Goal: Complete application form

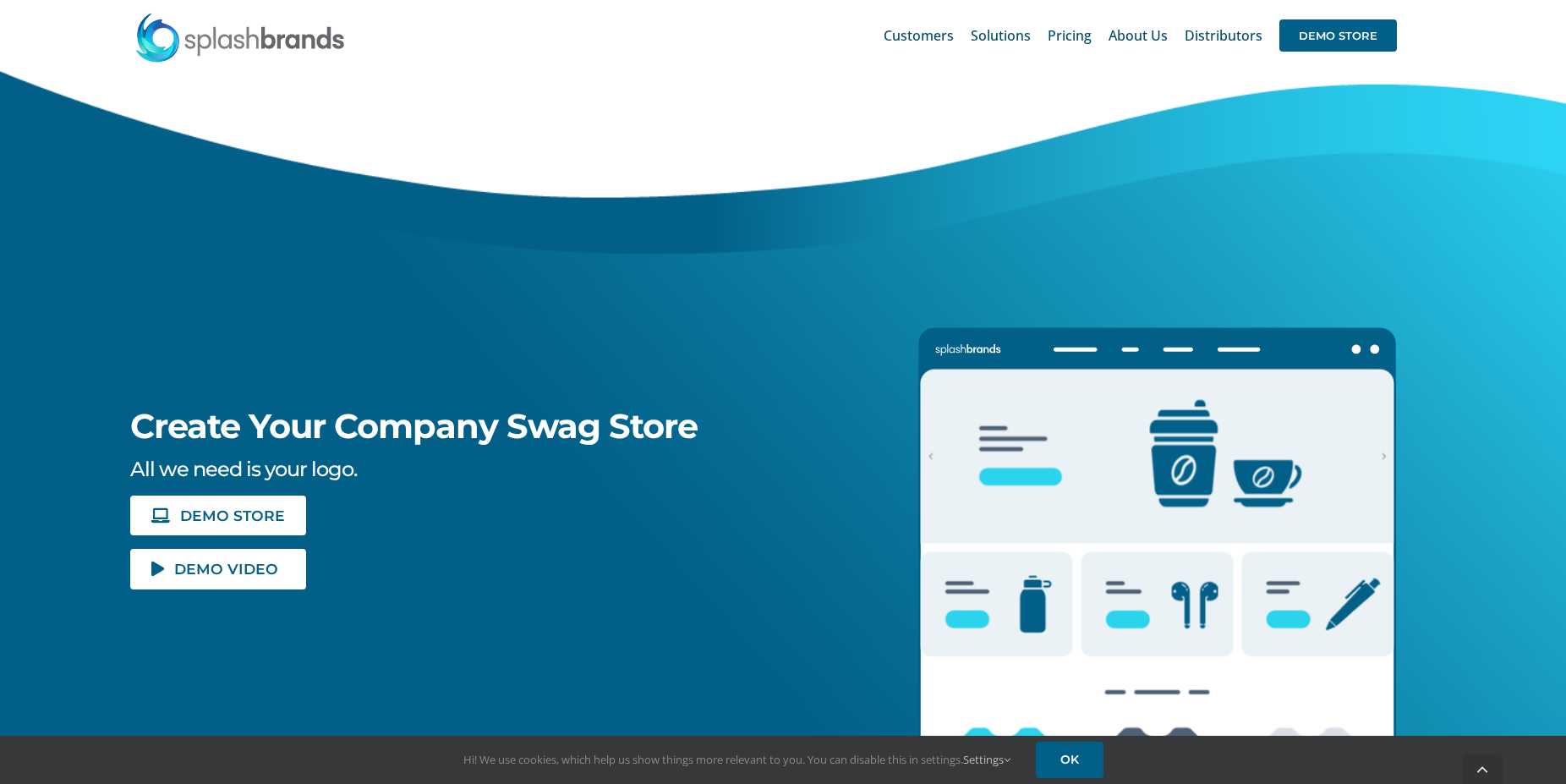
scroll to position [259, 0]
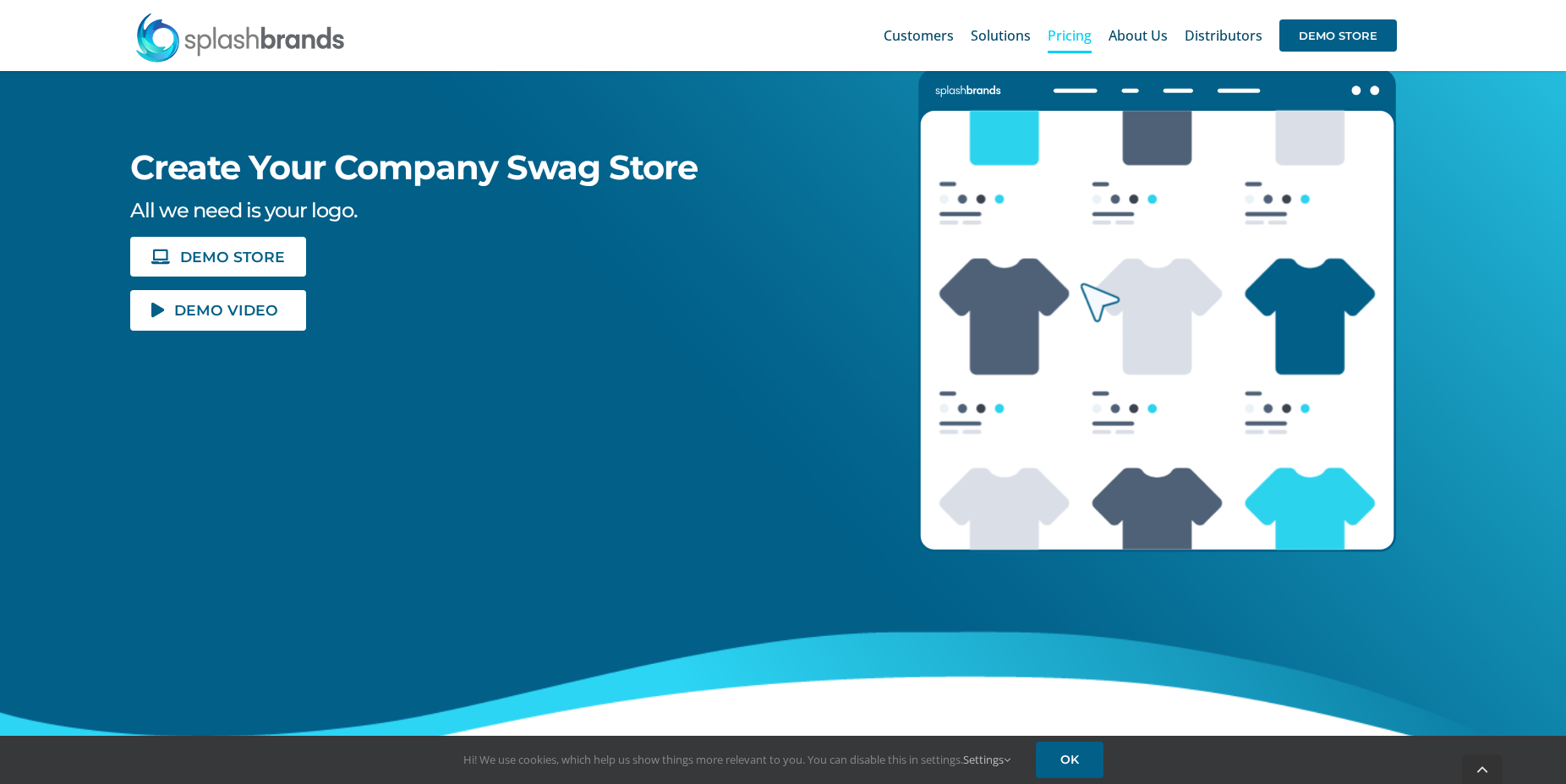
click at [1060, 30] on span "Pricing" at bounding box center [1070, 35] width 44 height 14
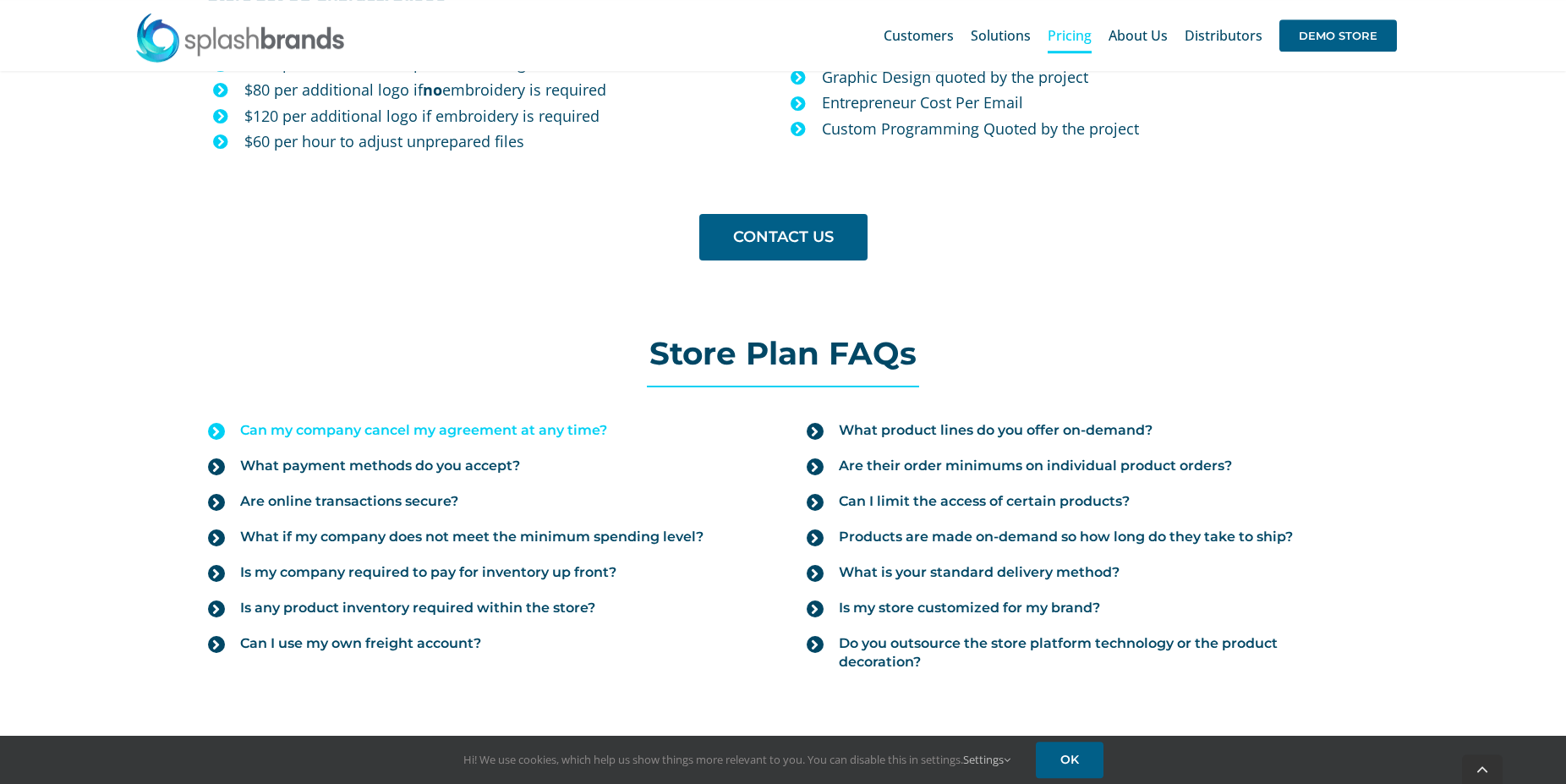
scroll to position [1638, 0]
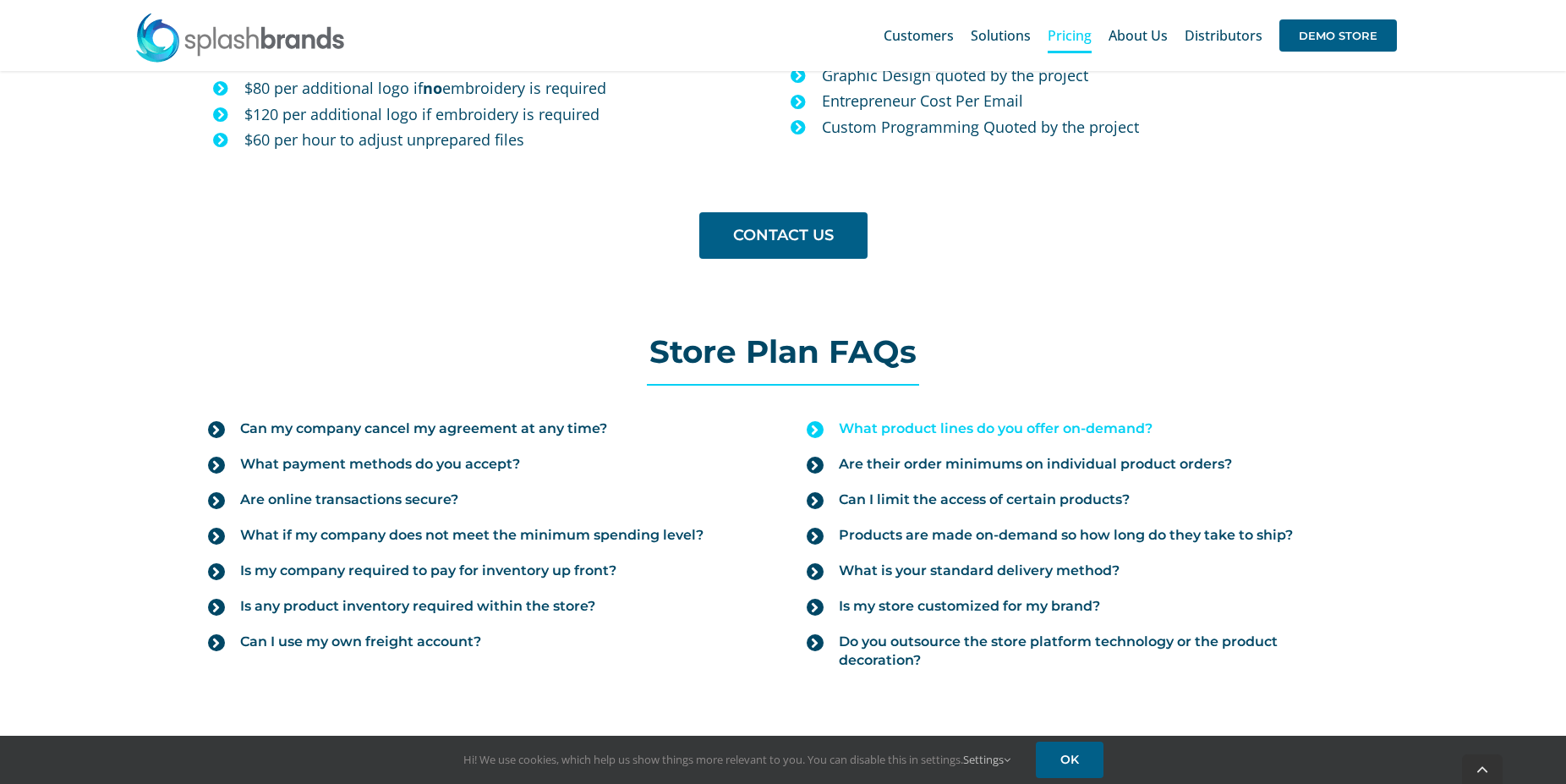
click at [1031, 429] on span "What product lines do you offer on-demand?" at bounding box center [995, 428] width 314 height 18
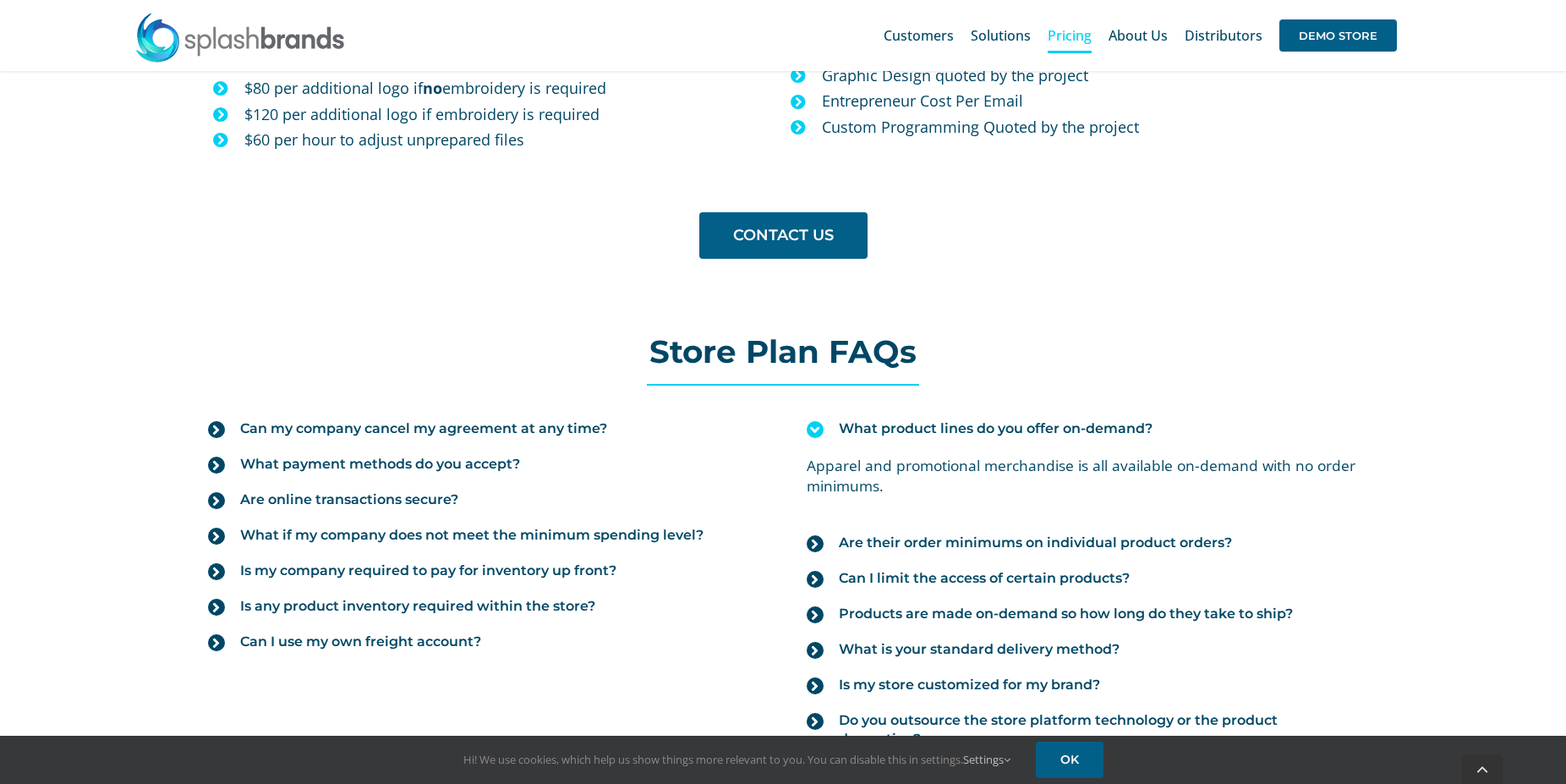
click at [1054, 429] on span "What product lines do you offer on-demand?" at bounding box center [995, 428] width 314 height 18
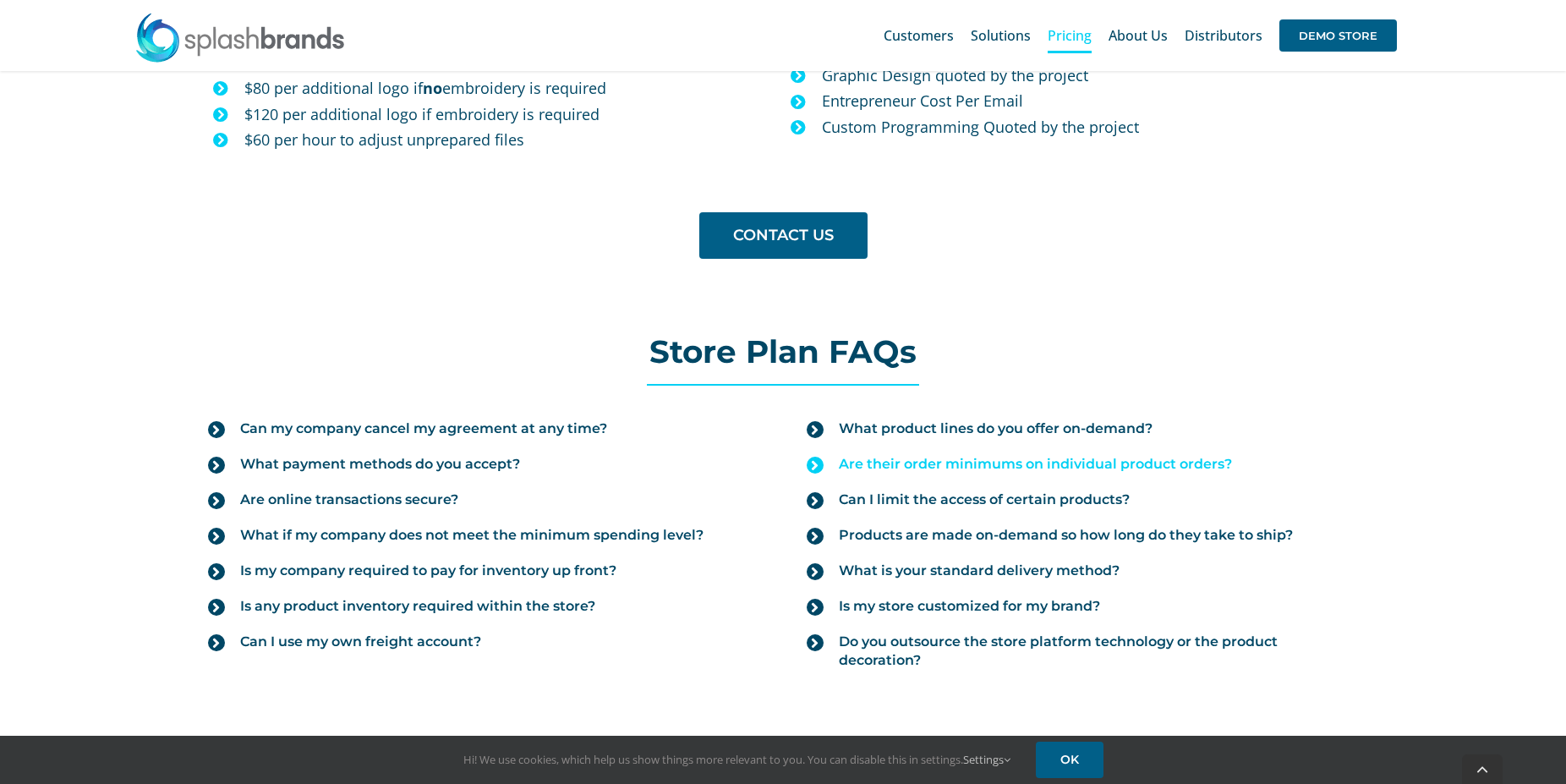
click at [923, 468] on span "Are their order minimums on individual product orders?" at bounding box center [1035, 464] width 393 height 18
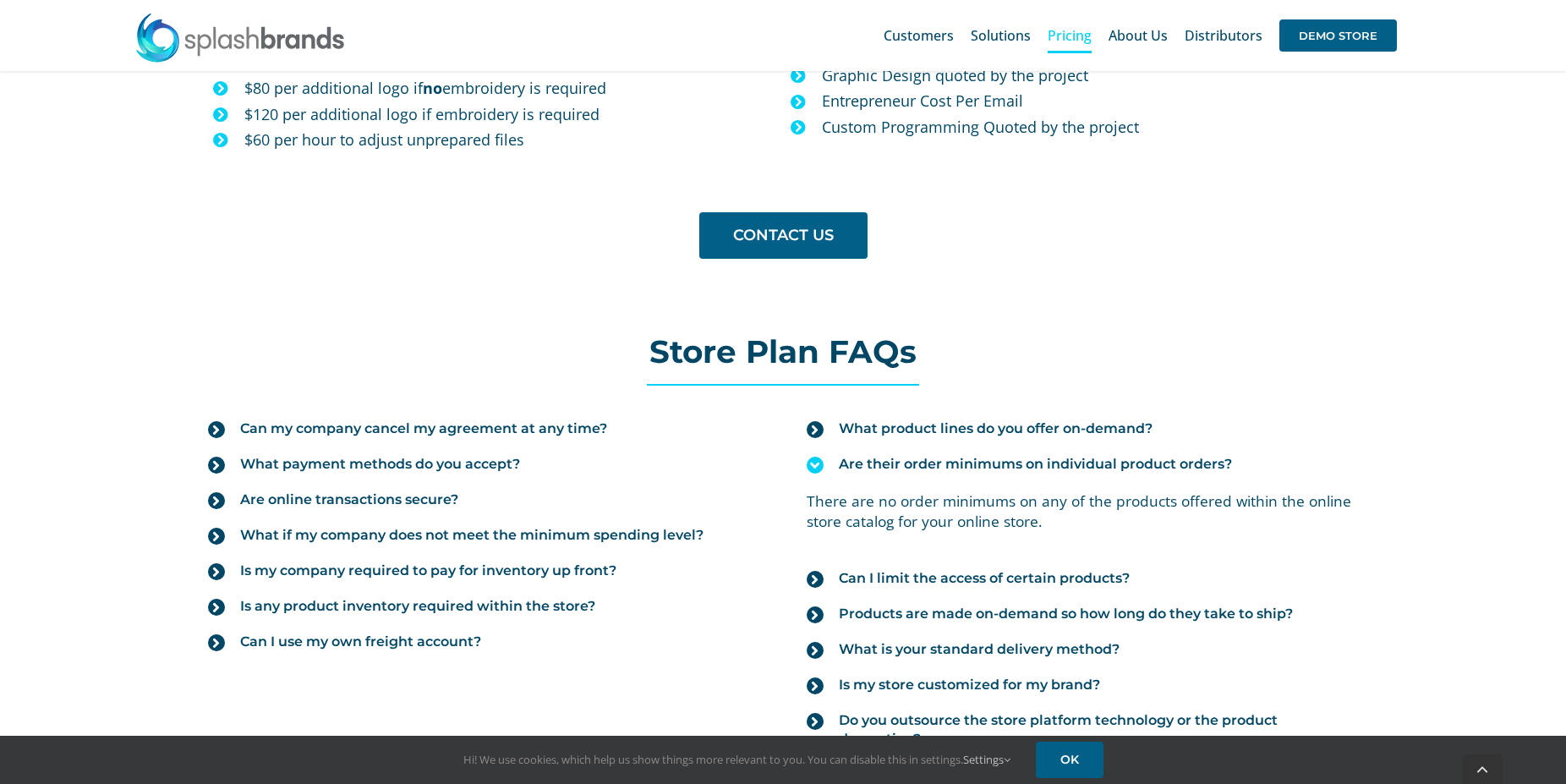
click at [954, 466] on span "Are their order minimums on individual product orders?" at bounding box center [1035, 464] width 393 height 18
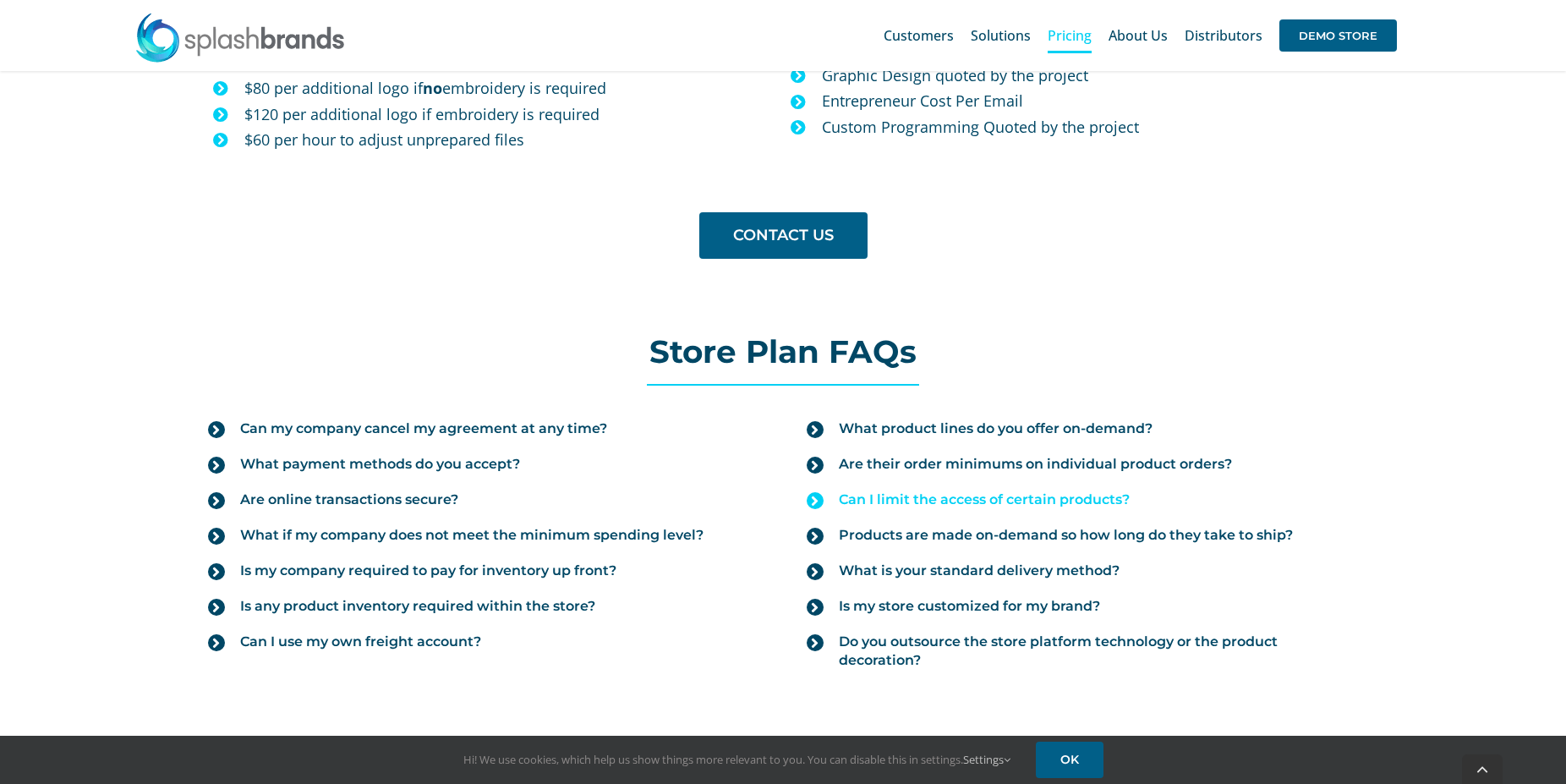
click at [944, 495] on span "Can I limit the access of certain products?" at bounding box center [984, 499] width 291 height 18
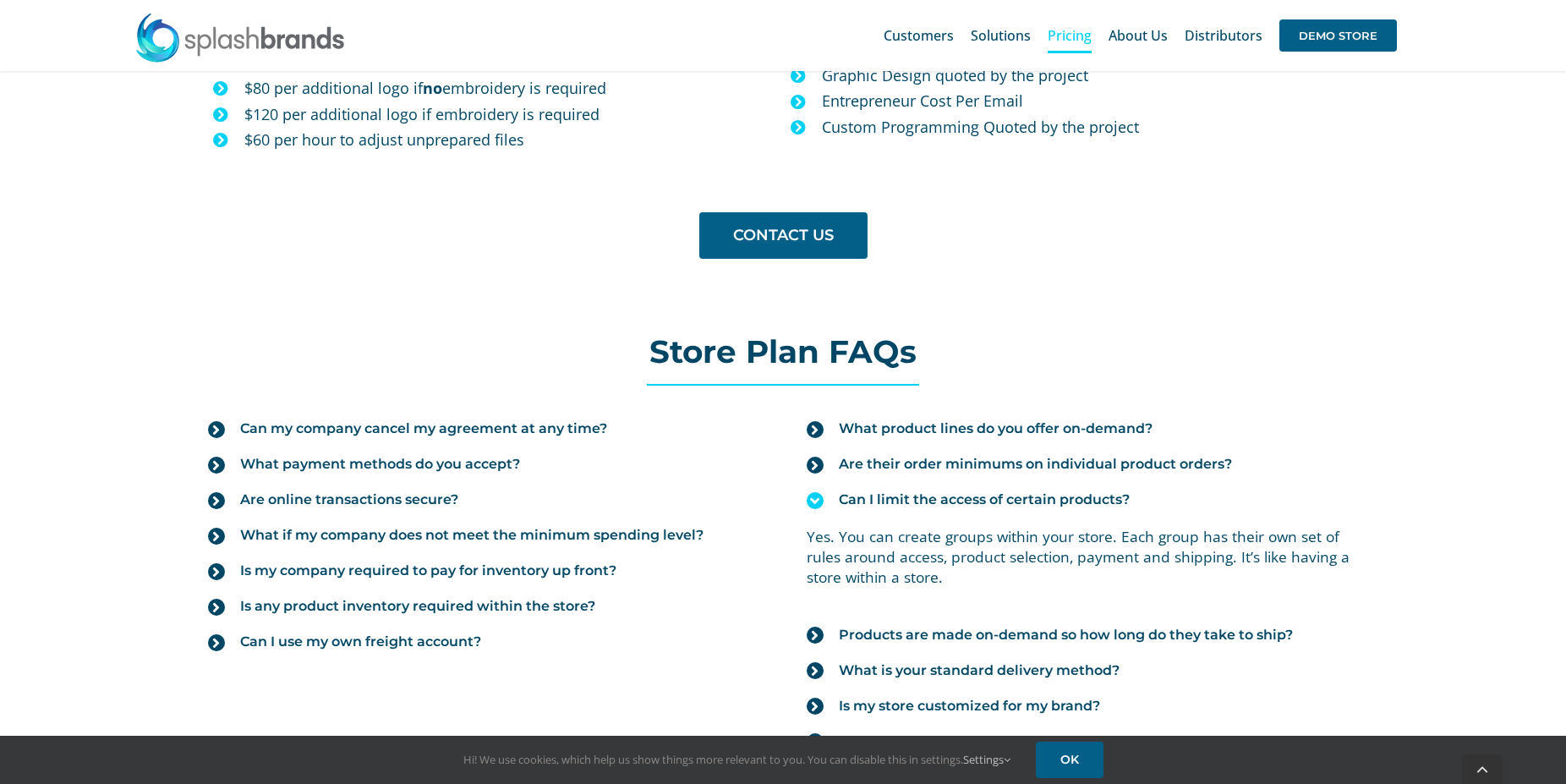
click at [962, 495] on span "Can I limit the access of certain products?" at bounding box center [984, 499] width 291 height 18
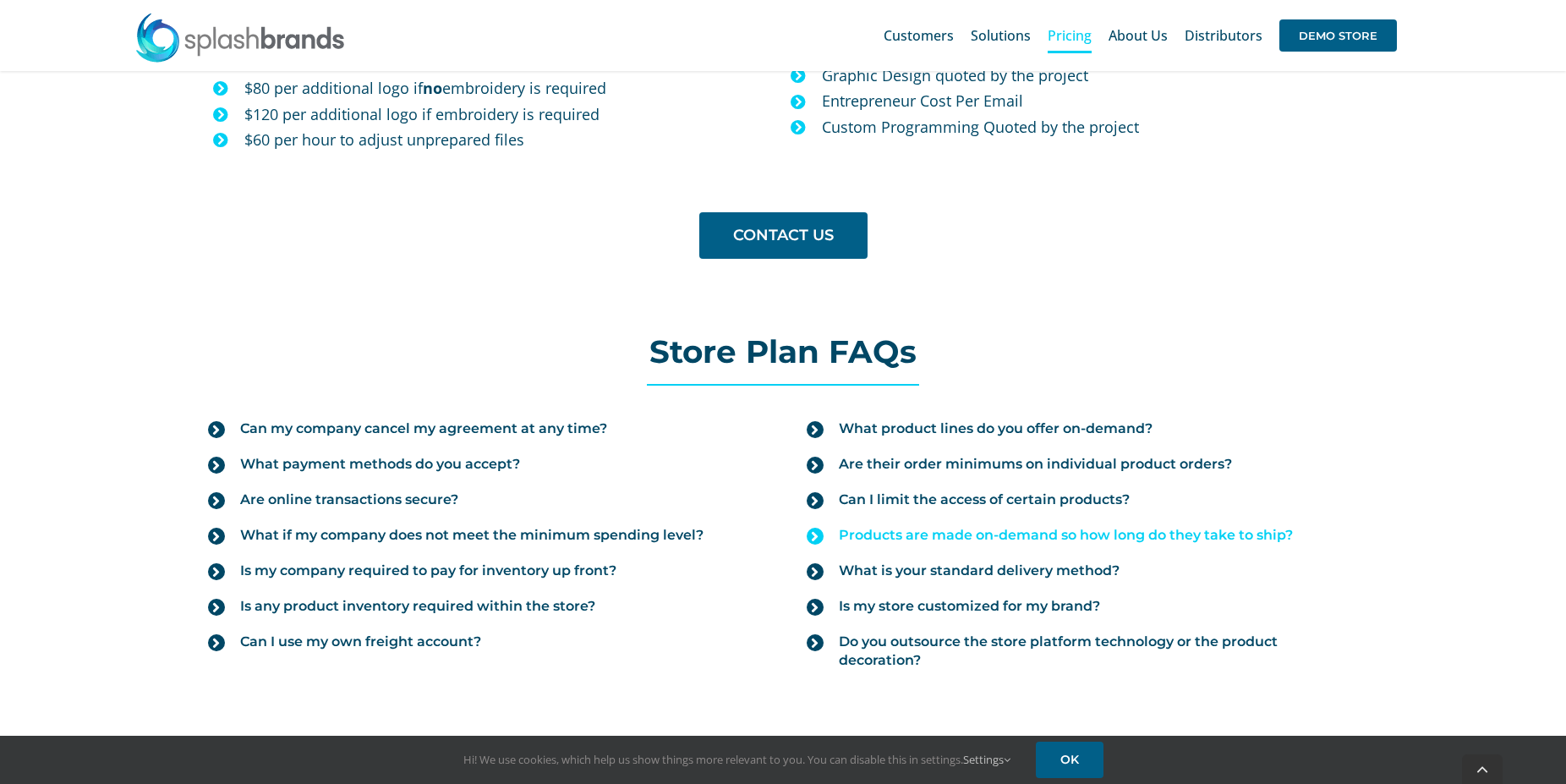
click at [966, 542] on span "Products are made on-demand so how long do they take to ship?" at bounding box center [1066, 535] width 454 height 18
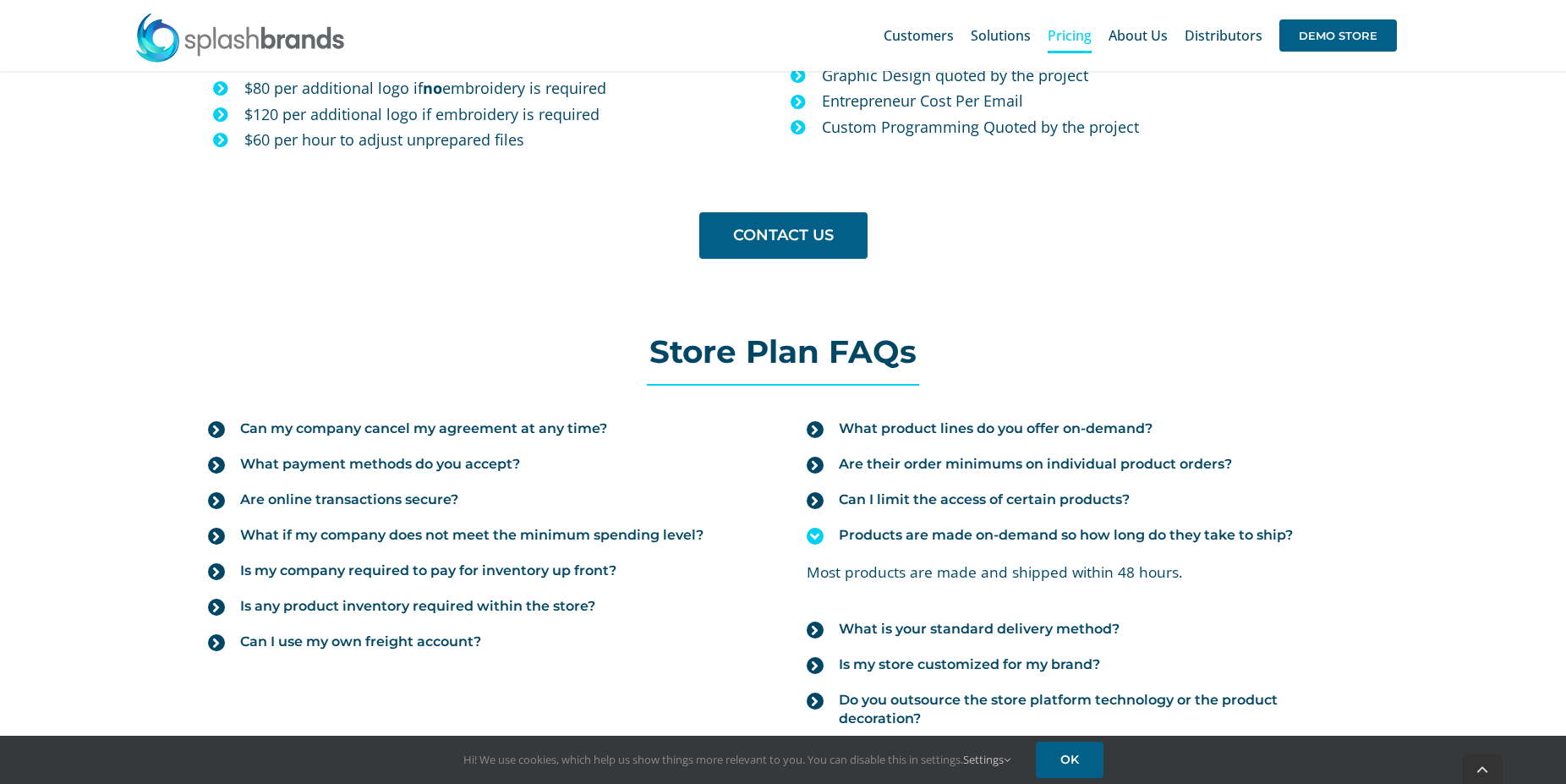
click at [966, 542] on span "Products are made on-demand so how long do they take to ship?" at bounding box center [1066, 535] width 454 height 18
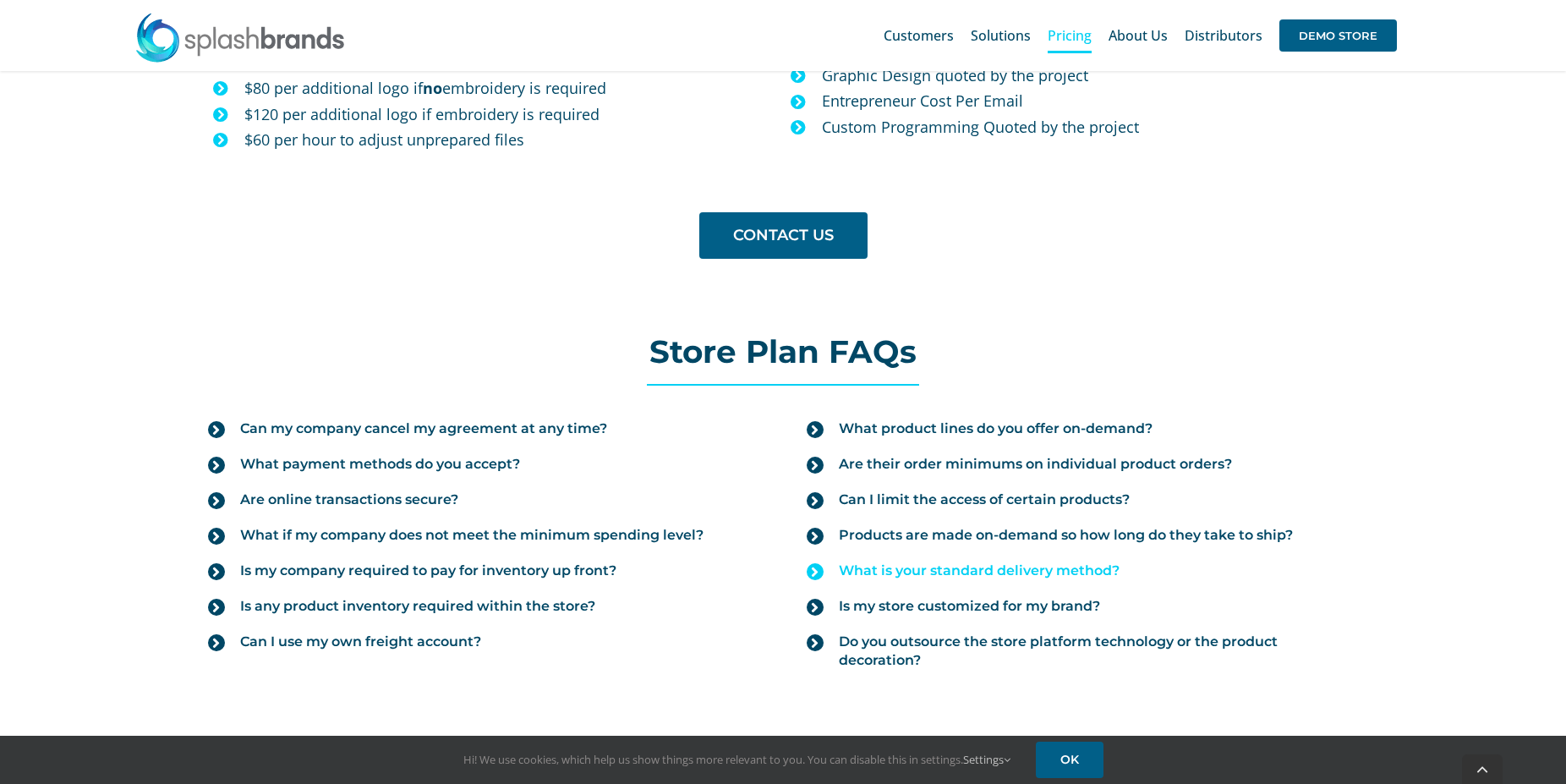
click at [944, 570] on span "What is your standard delivery method?" at bounding box center [980, 570] width 281 height 18
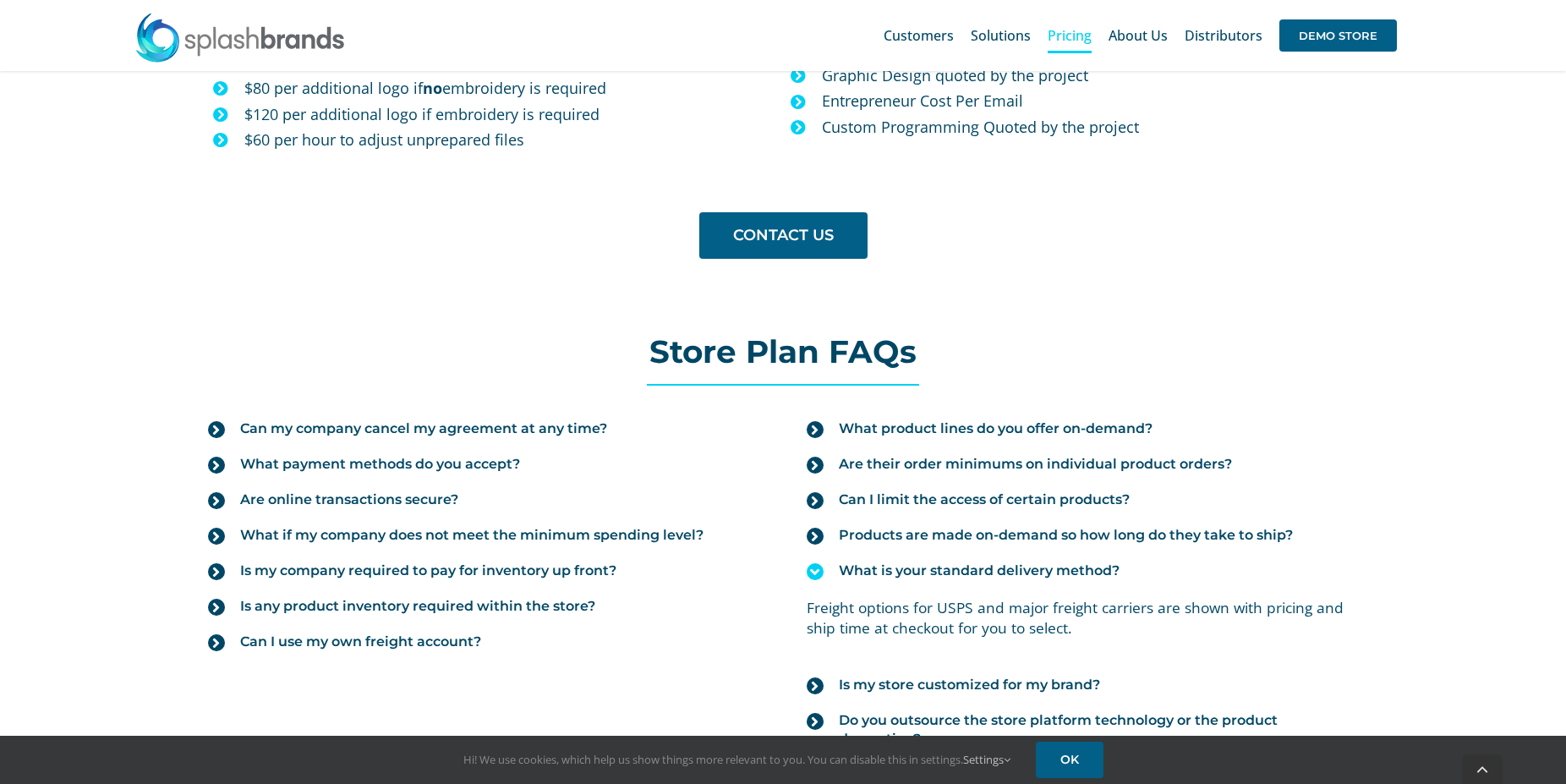
click at [1011, 568] on span "What is your standard delivery method?" at bounding box center [980, 570] width 281 height 18
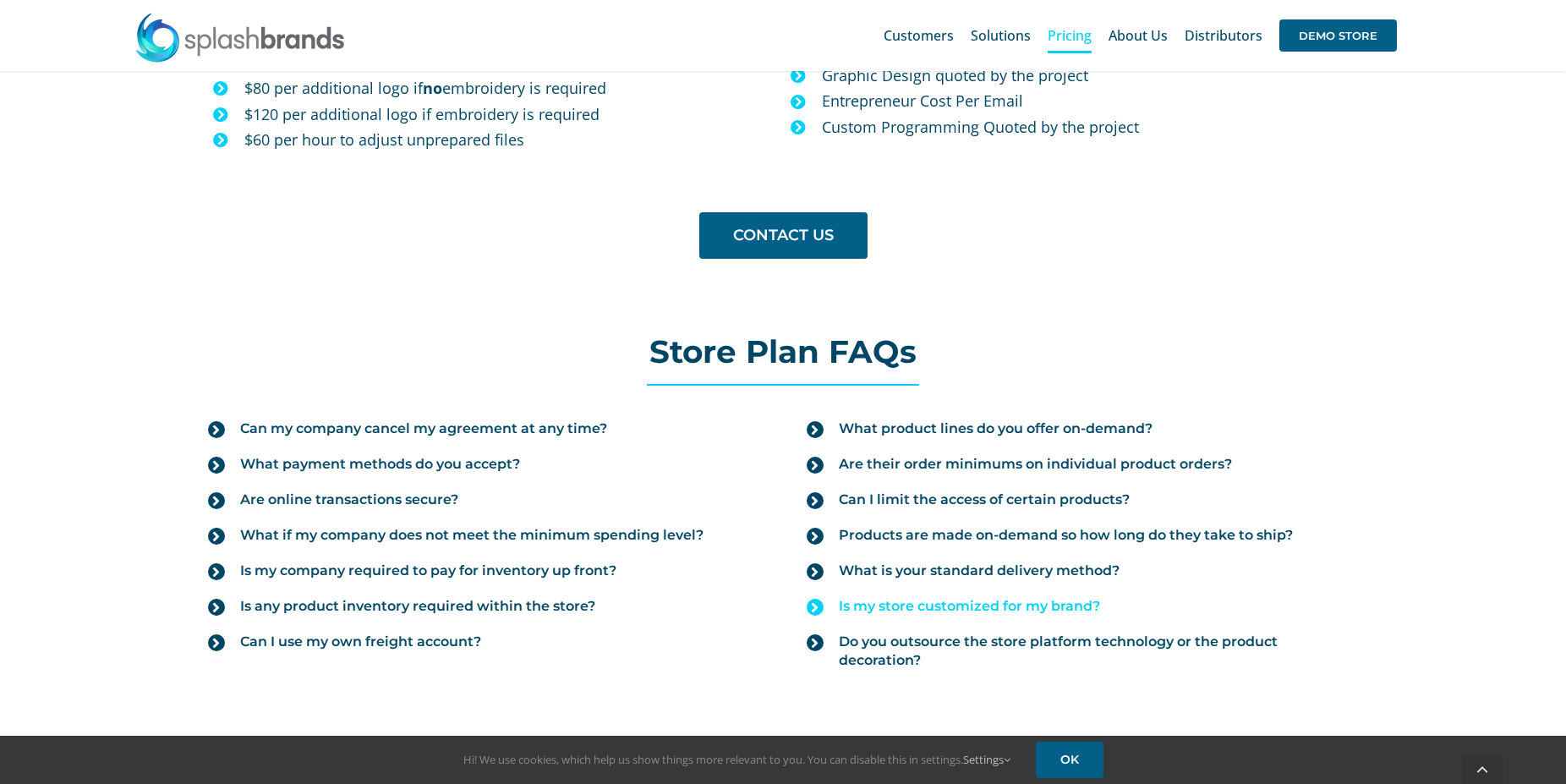
click at [931, 607] on span "Is my store customized for my brand?" at bounding box center [969, 606] width 262 height 18
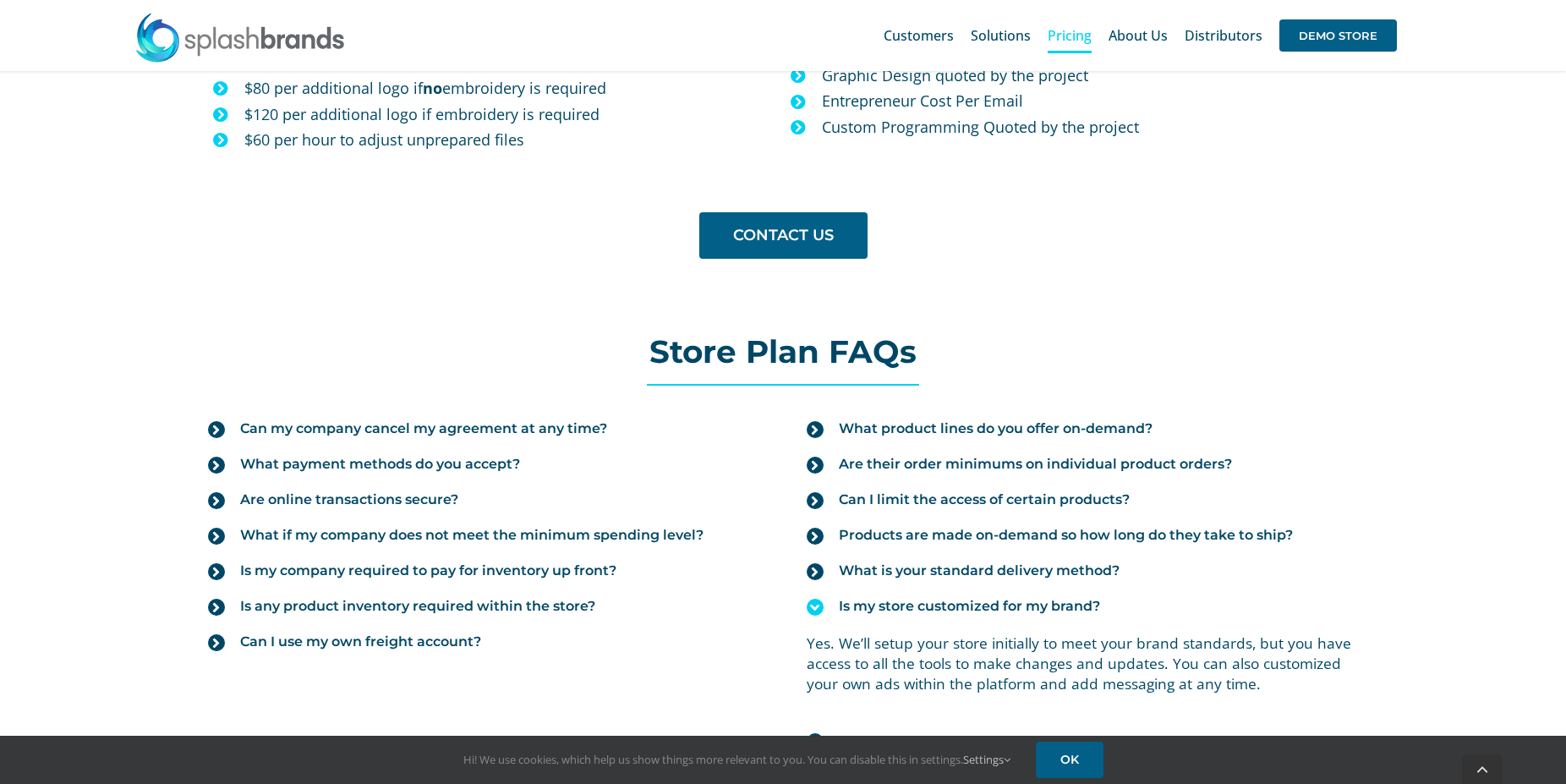
click at [974, 611] on span "Is my store customized for my brand?" at bounding box center [969, 606] width 262 height 18
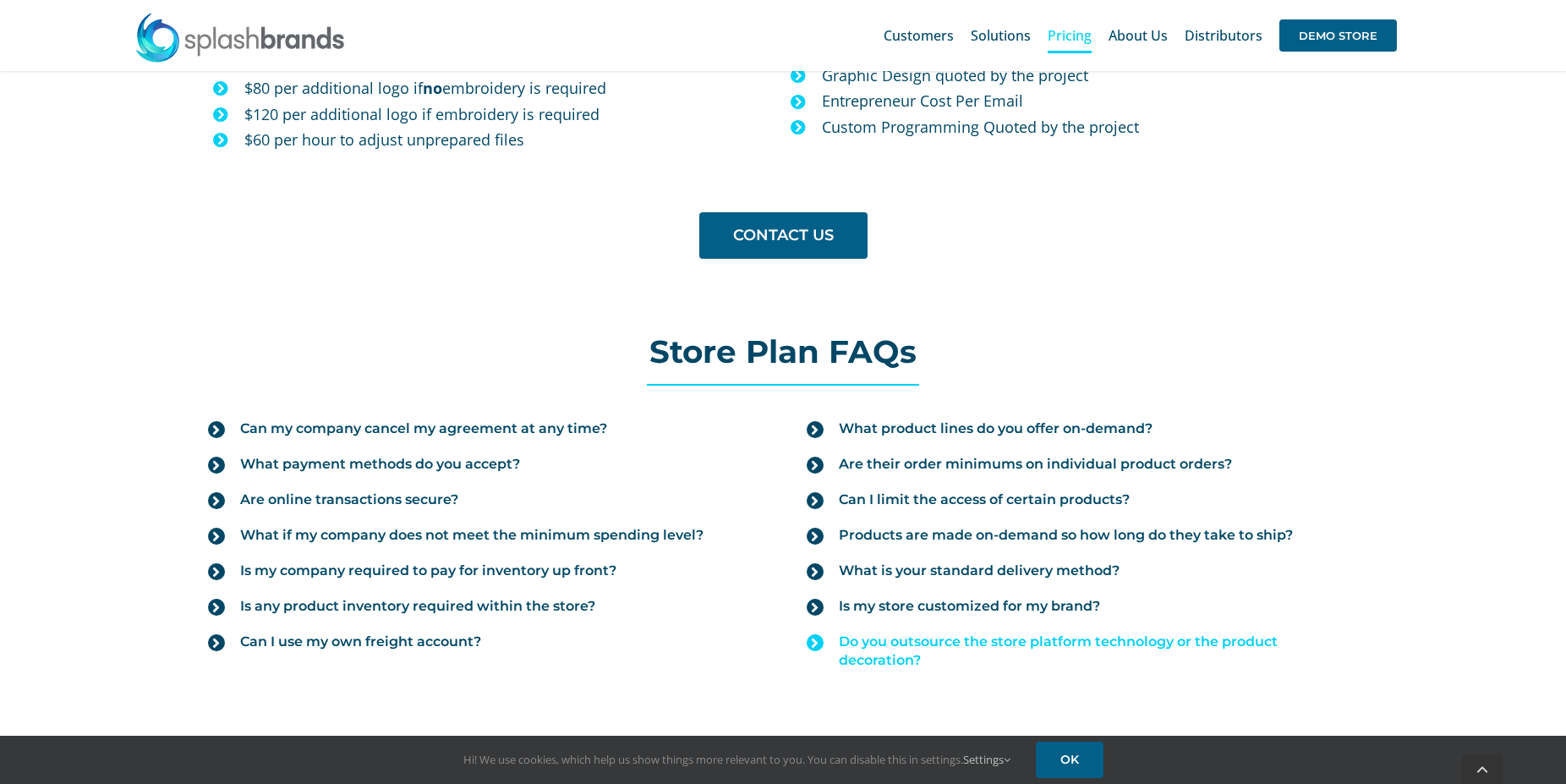
click at [956, 648] on span "Do you outsource the store platform technology or the product decoration?" at bounding box center [1098, 651] width 519 height 37
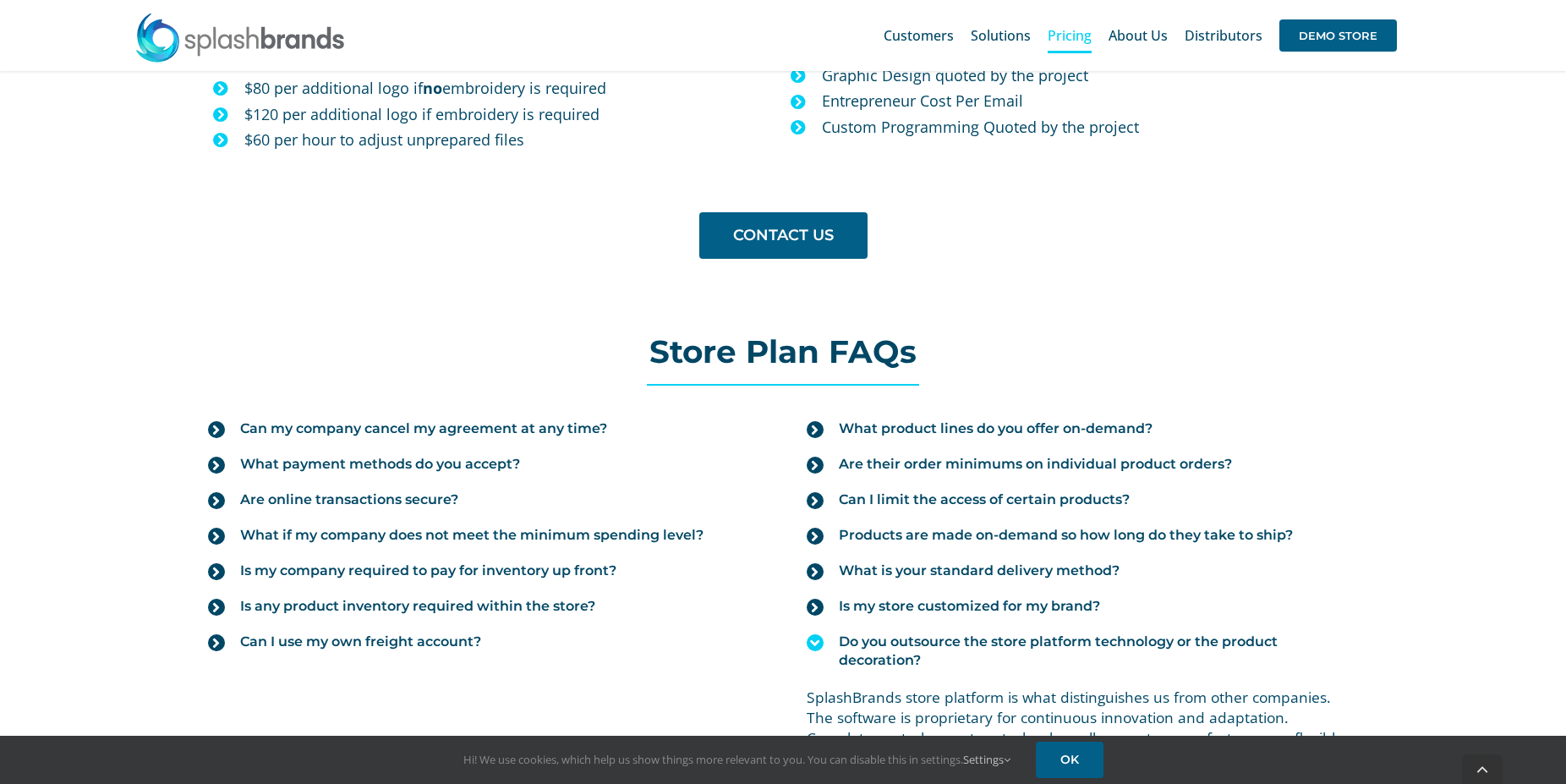
click at [956, 648] on span "Do you outsource the store platform technology or the product decoration?" at bounding box center [1098, 651] width 519 height 37
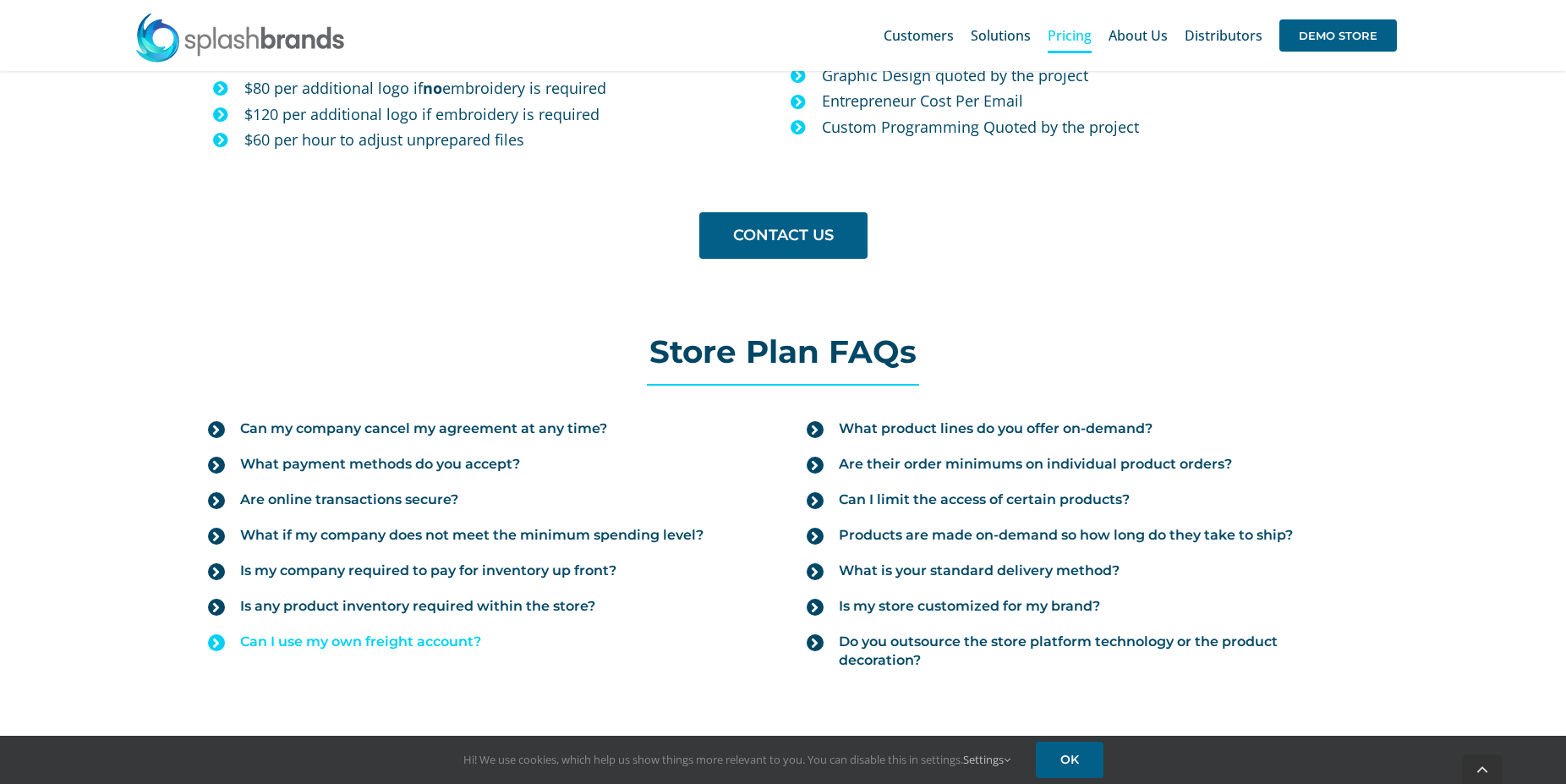
click at [350, 638] on span "Can I use my own freight account?" at bounding box center [361, 642] width 241 height 18
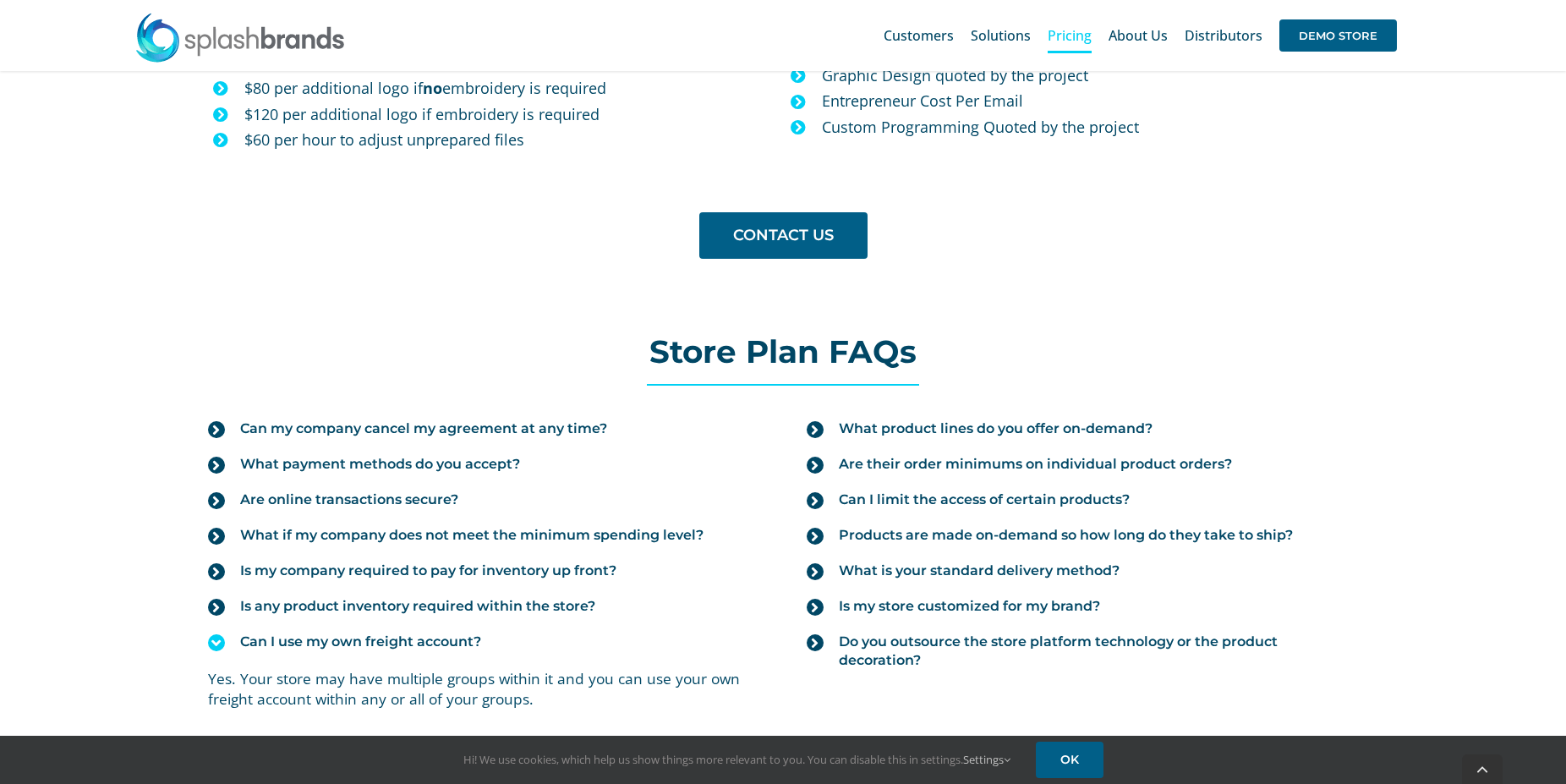
click at [397, 646] on span "Can I use my own freight account?" at bounding box center [361, 642] width 241 height 18
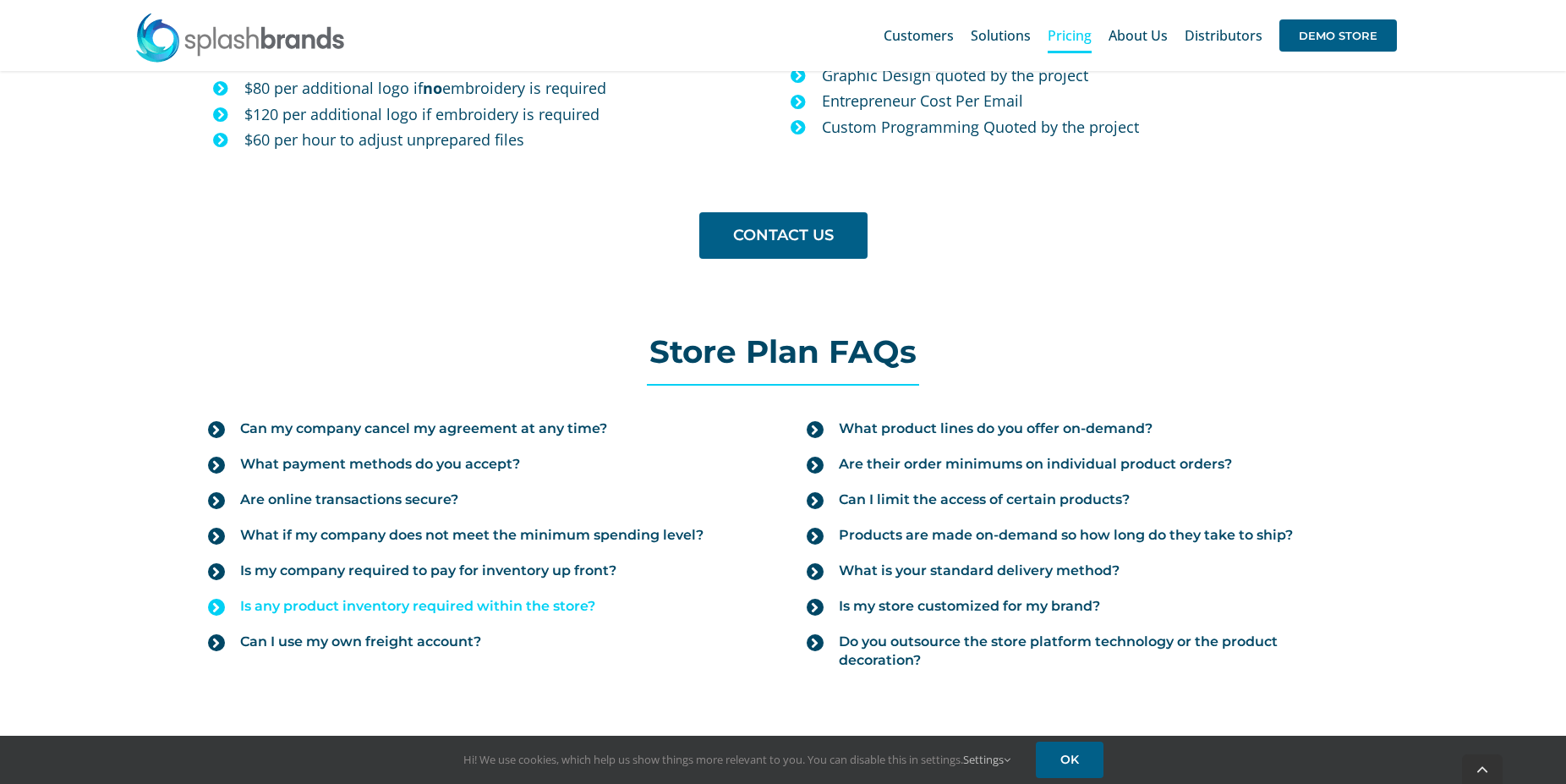
click at [361, 609] on span "Is any product inventory required within the store?" at bounding box center [418, 606] width 355 height 18
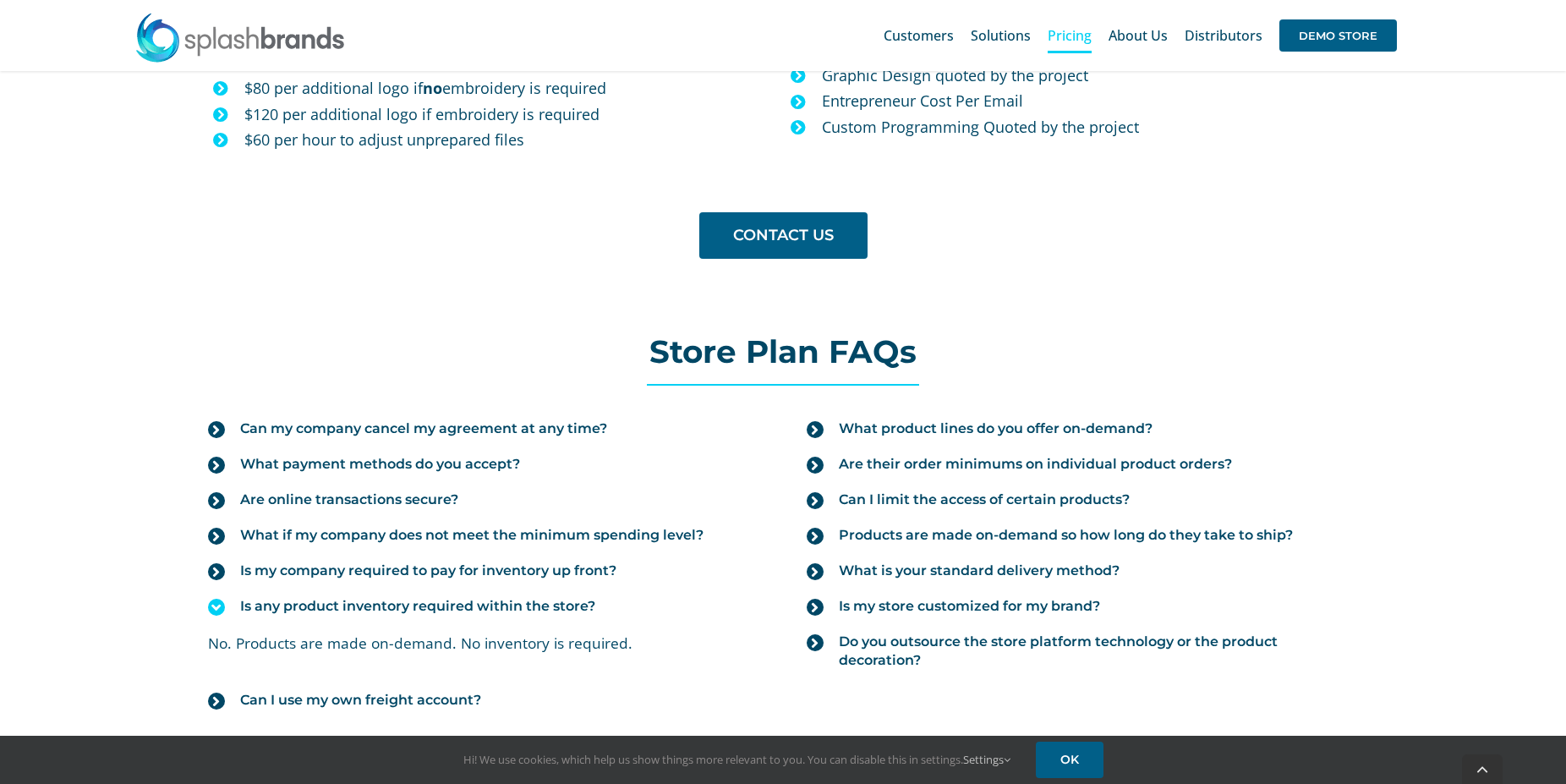
click at [361, 609] on span "Is any product inventory required within the store?" at bounding box center [418, 606] width 355 height 18
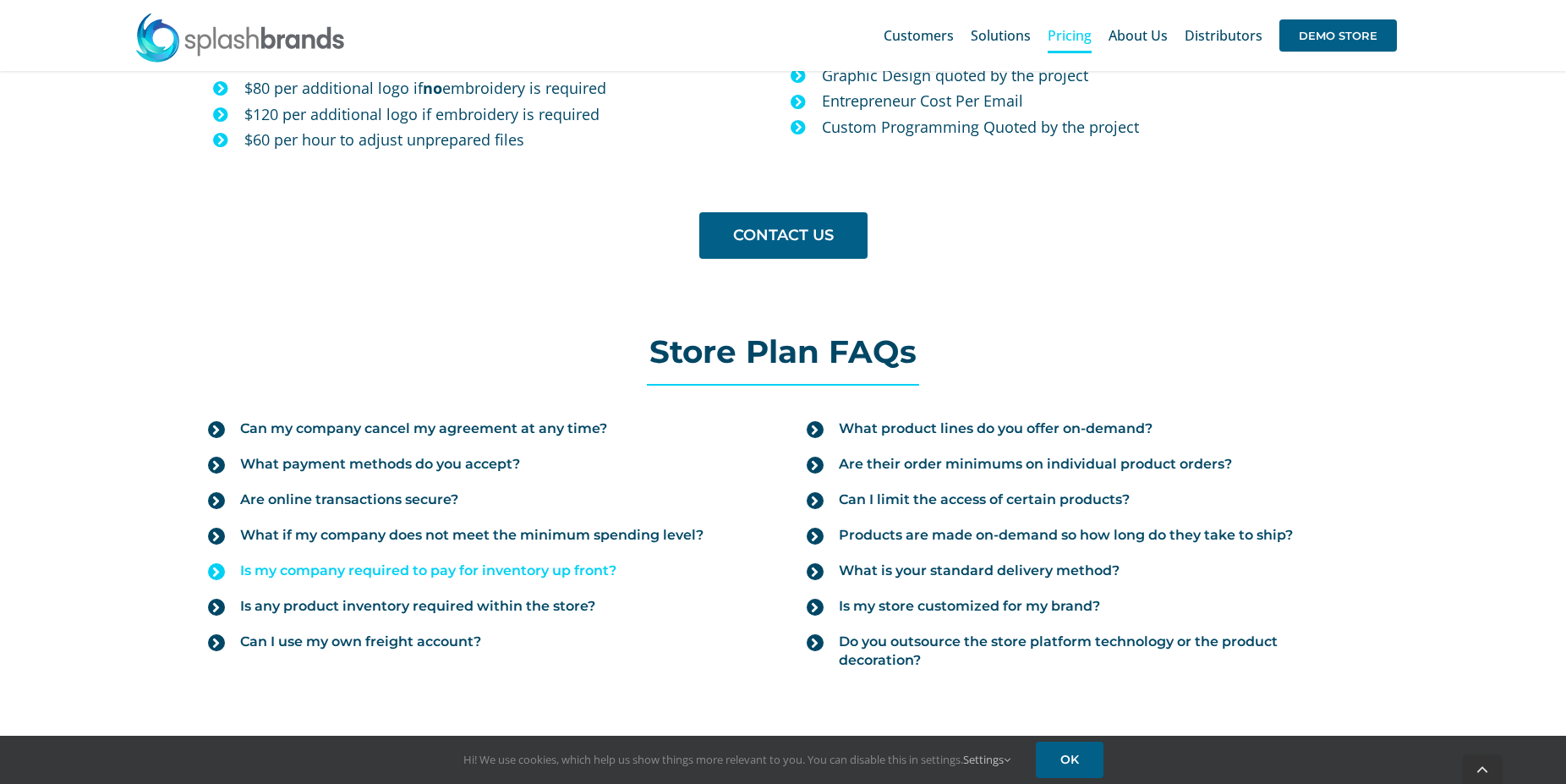
click at [393, 570] on span "Is my company required to pay for inventory up front?" at bounding box center [428, 570] width 376 height 18
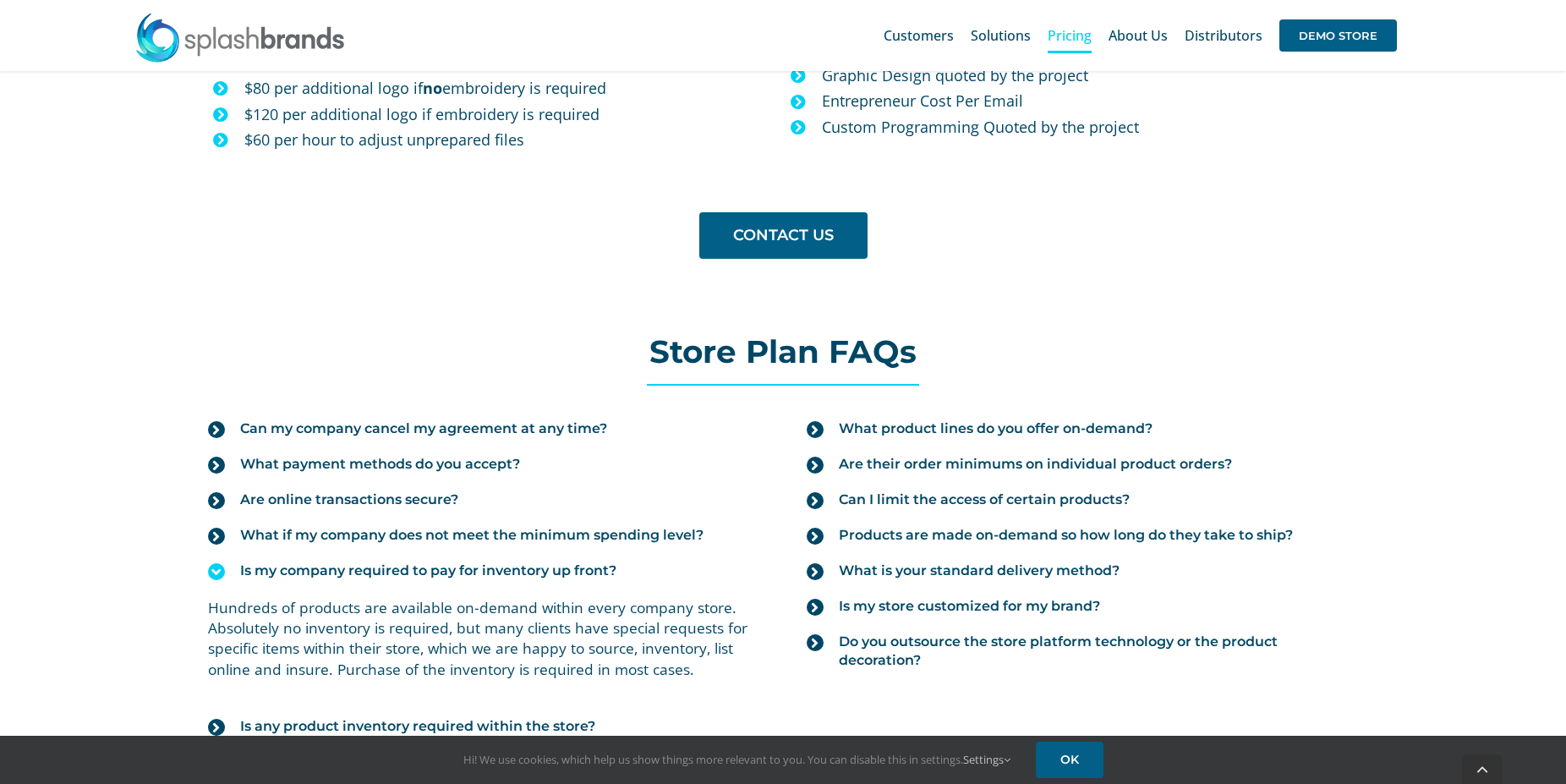
click at [392, 570] on span "Is my company required to pay for inventory up front?" at bounding box center [428, 570] width 376 height 18
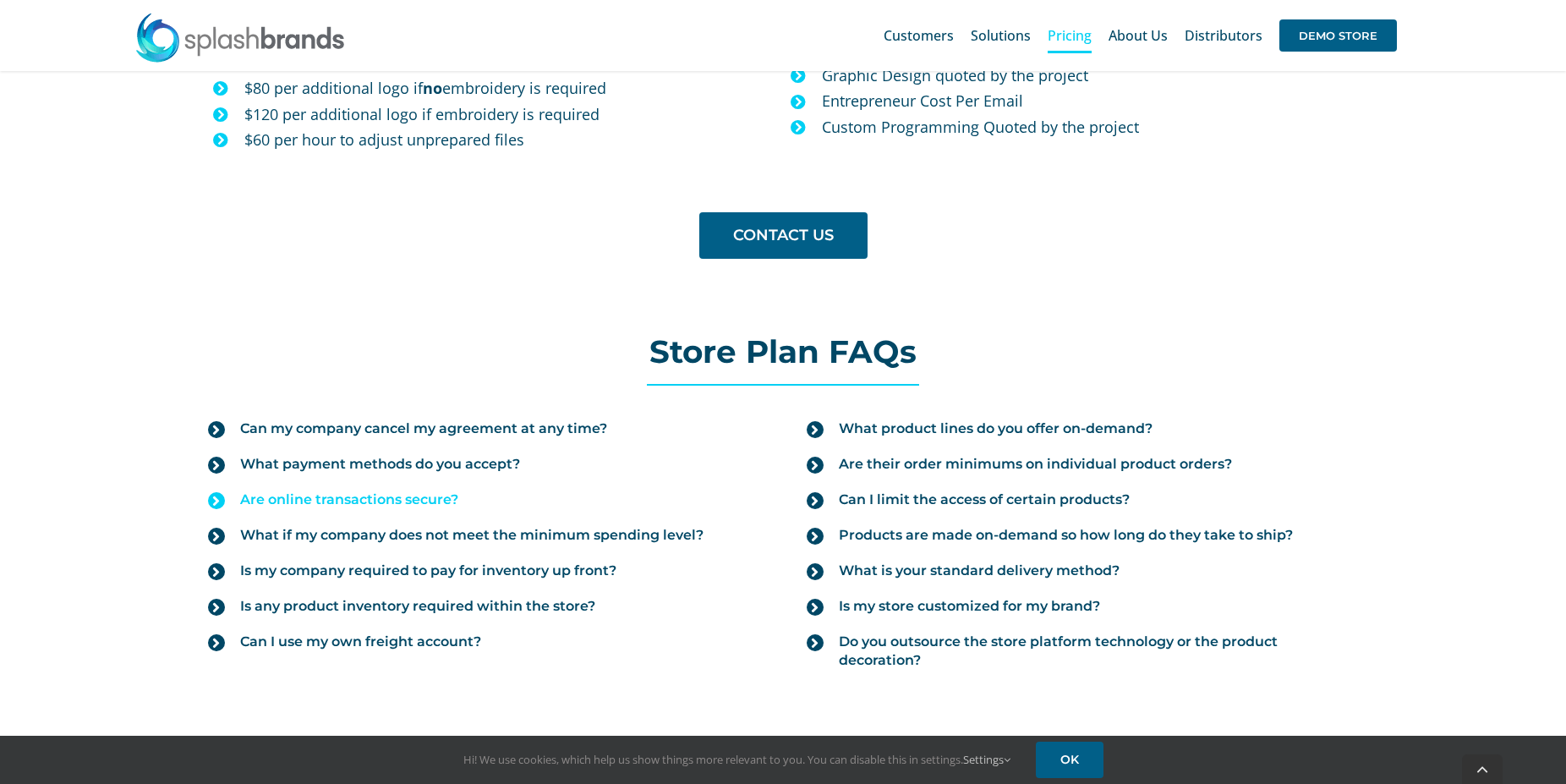
click at [391, 497] on span "Are online transactions secure?" at bounding box center [350, 499] width 218 height 18
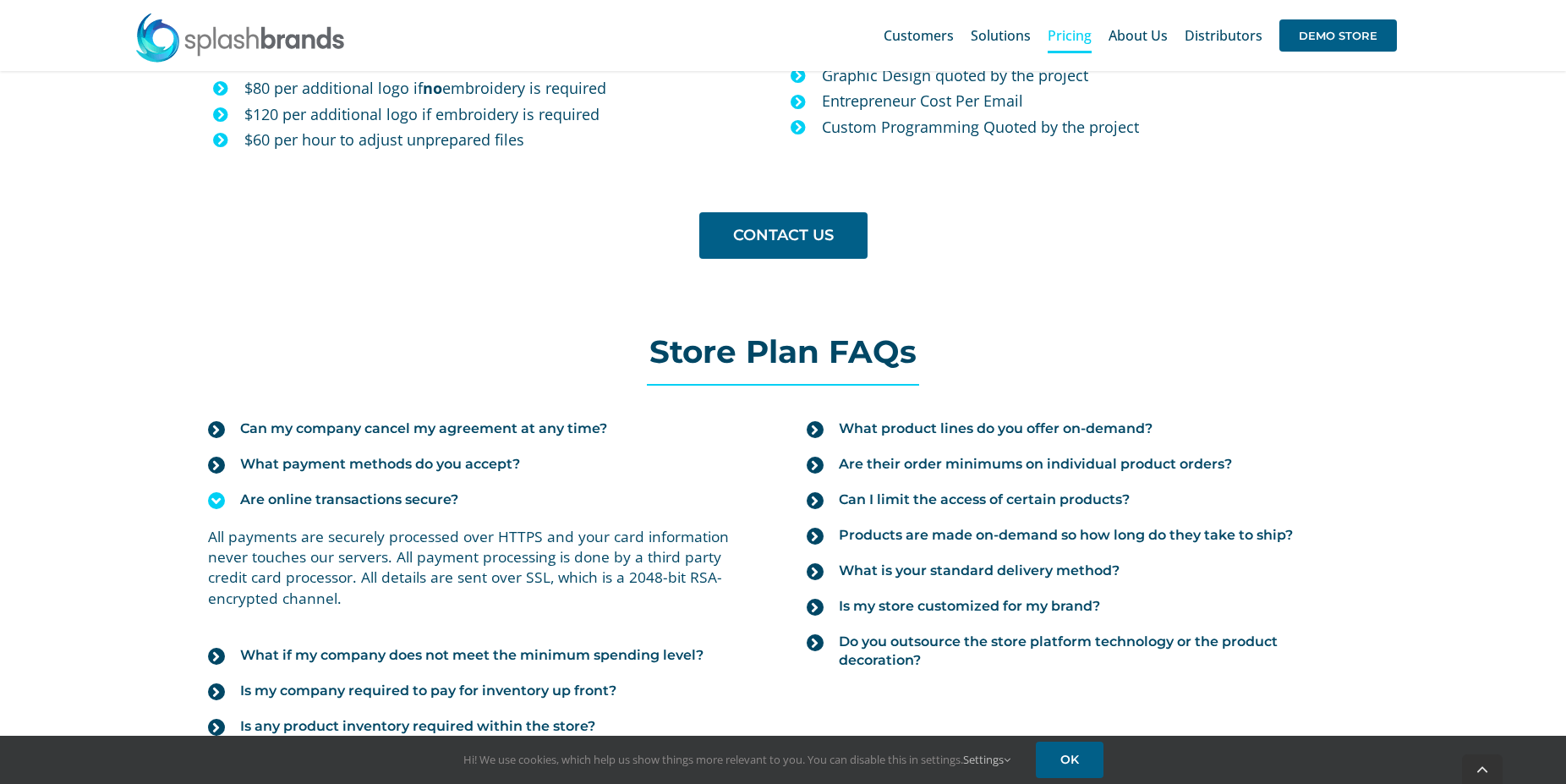
click at [391, 497] on span "Are online transactions secure?" at bounding box center [350, 499] width 218 height 18
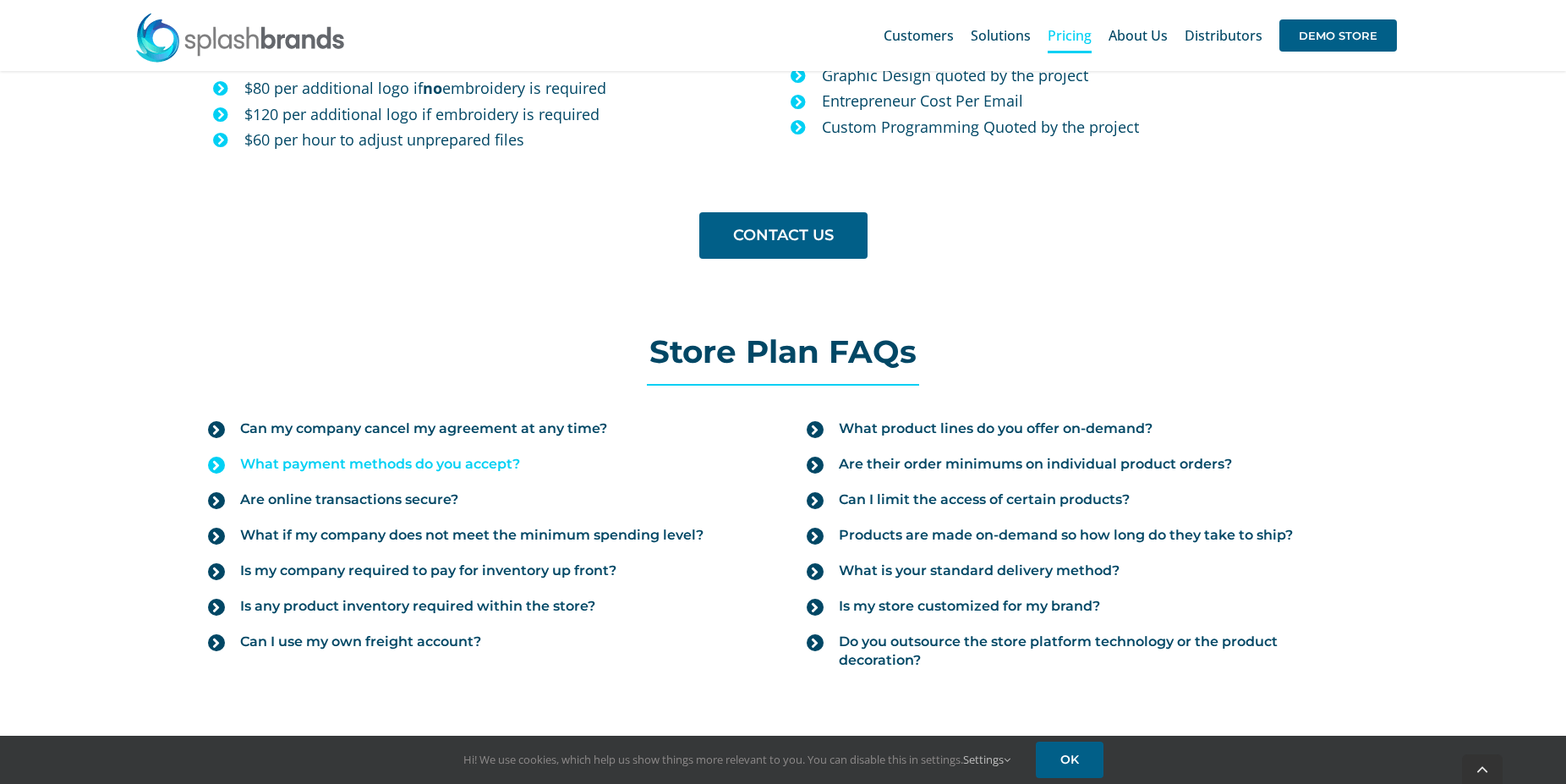
click at [391, 462] on span "What payment methods do you accept?" at bounding box center [380, 464] width 280 height 18
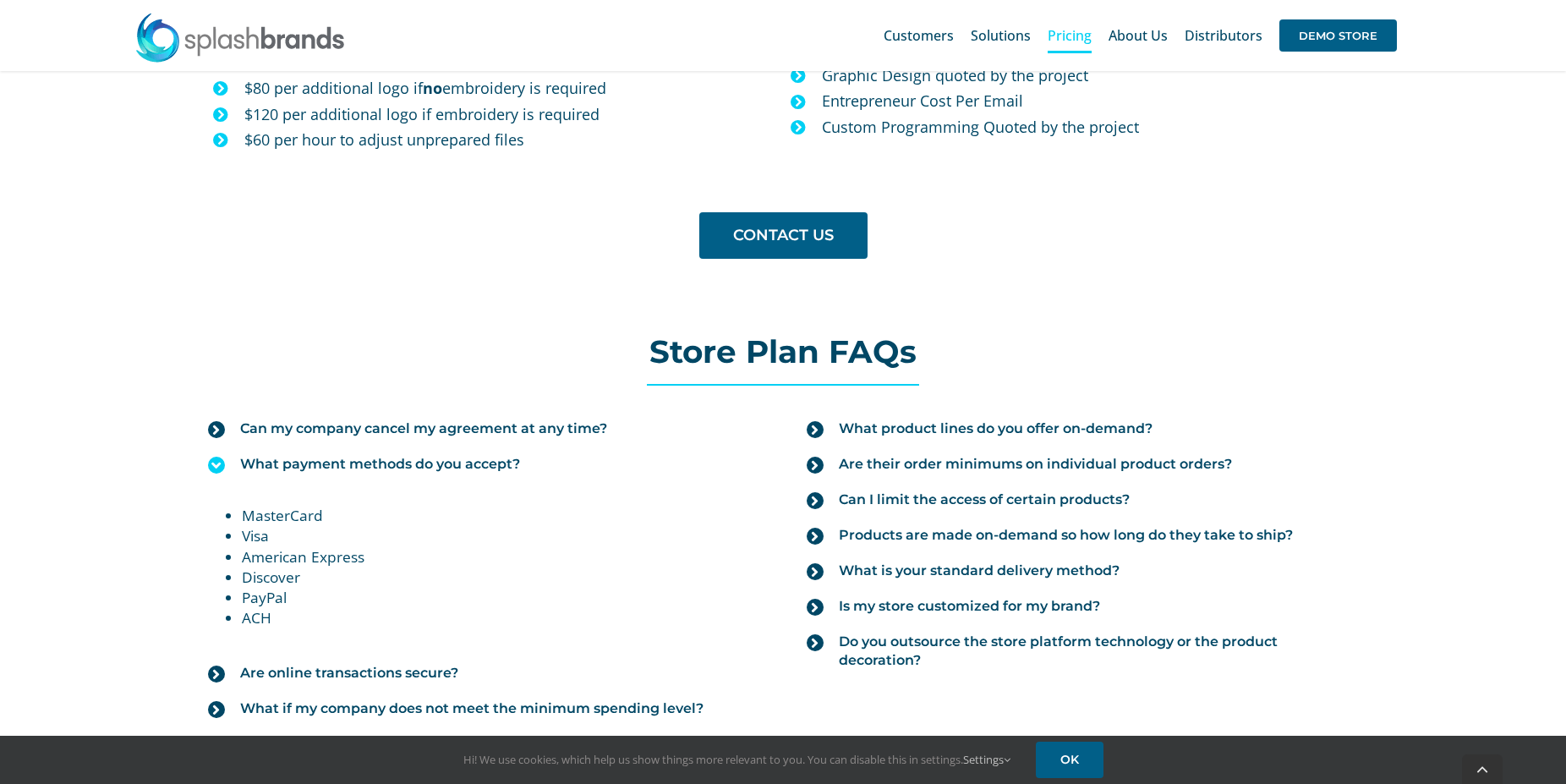
click at [391, 462] on span "What payment methods do you accept?" at bounding box center [380, 464] width 280 height 18
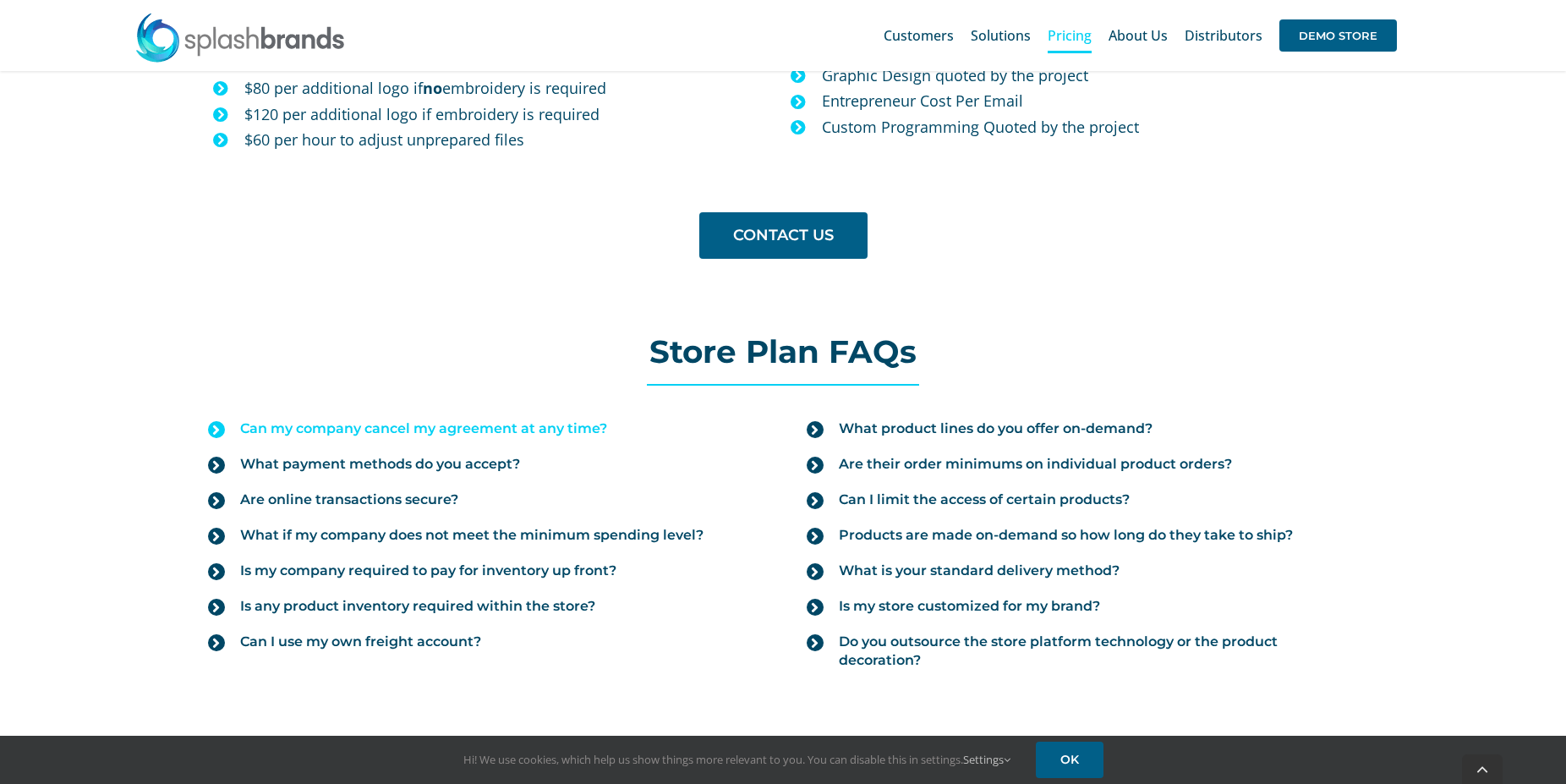
click at [395, 427] on span "Can my company cancel my agreement at any time?" at bounding box center [424, 428] width 367 height 18
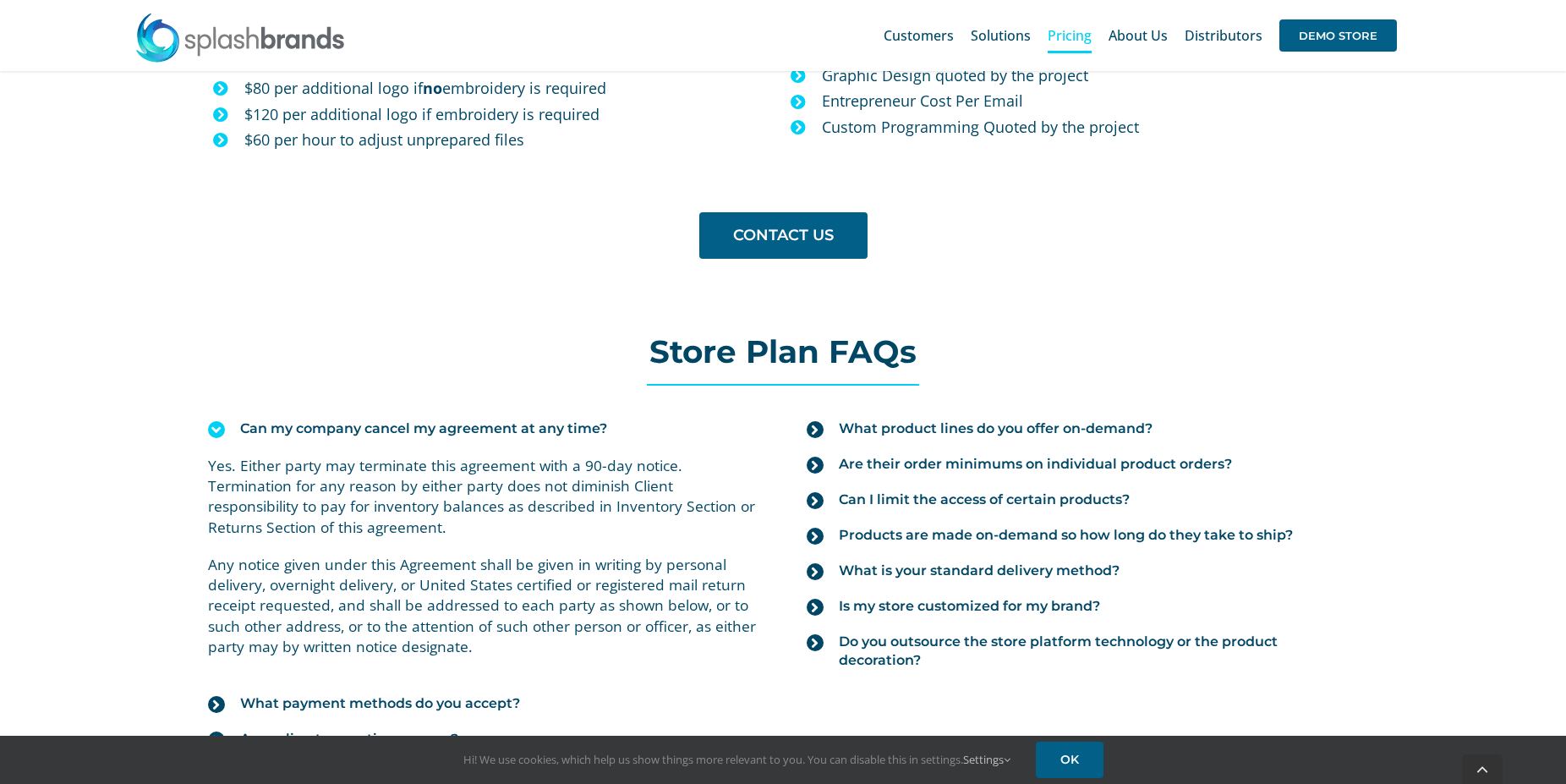
click at [453, 426] on span "Can my company cancel my agreement at any time?" at bounding box center [424, 428] width 367 height 18
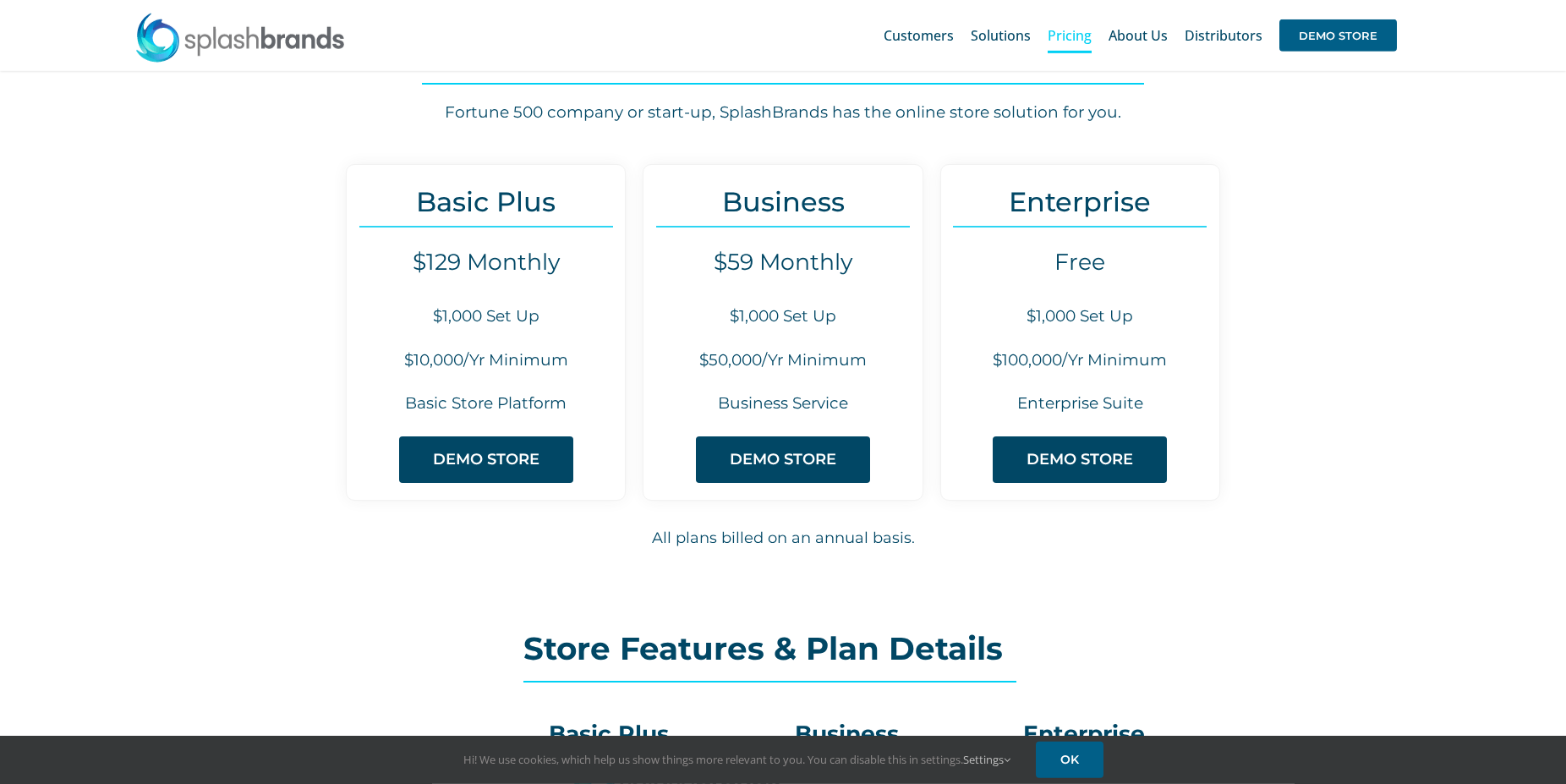
scroll to position [0, 0]
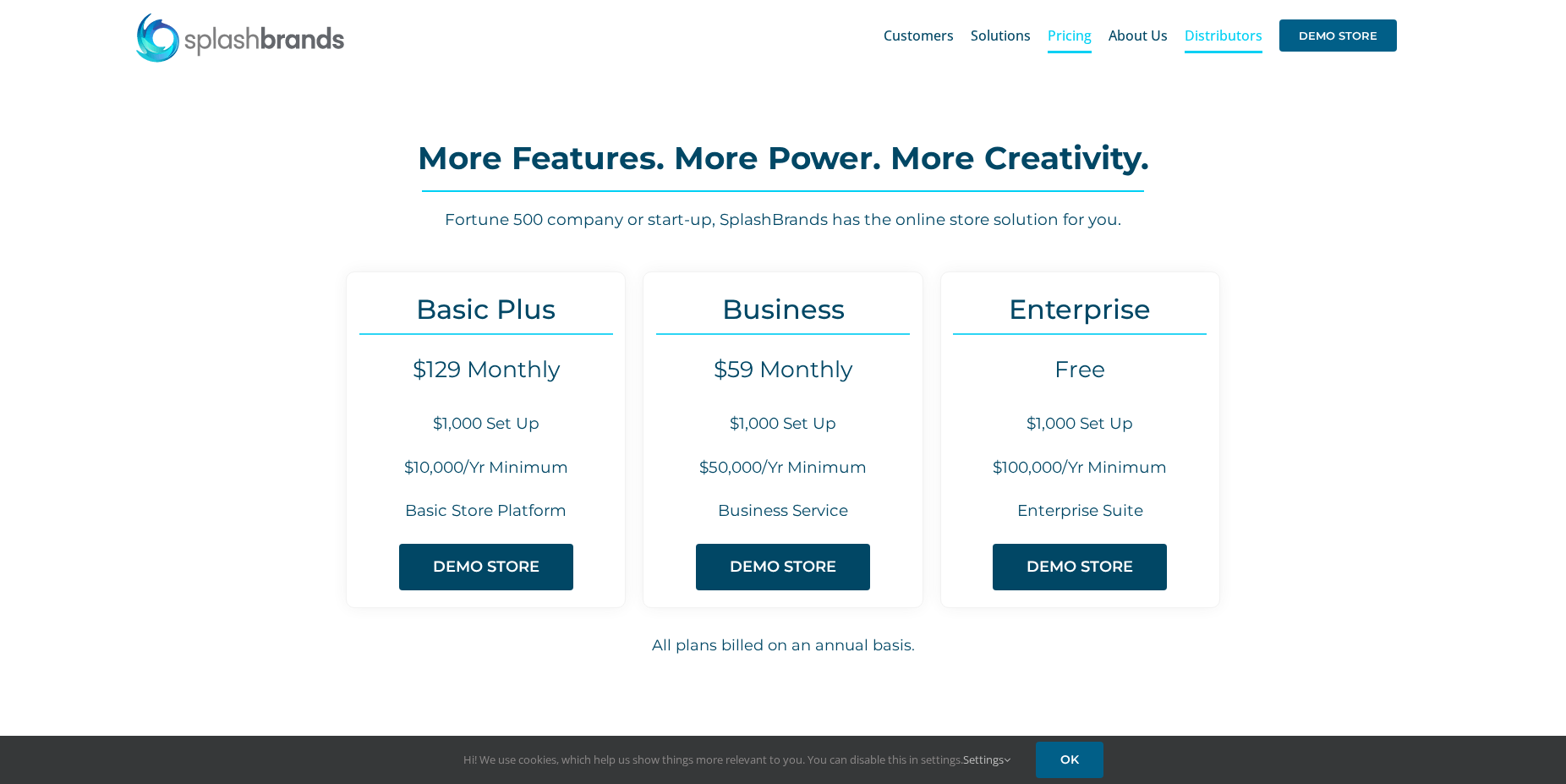
click at [1234, 29] on span "Distributors" at bounding box center [1224, 35] width 78 height 14
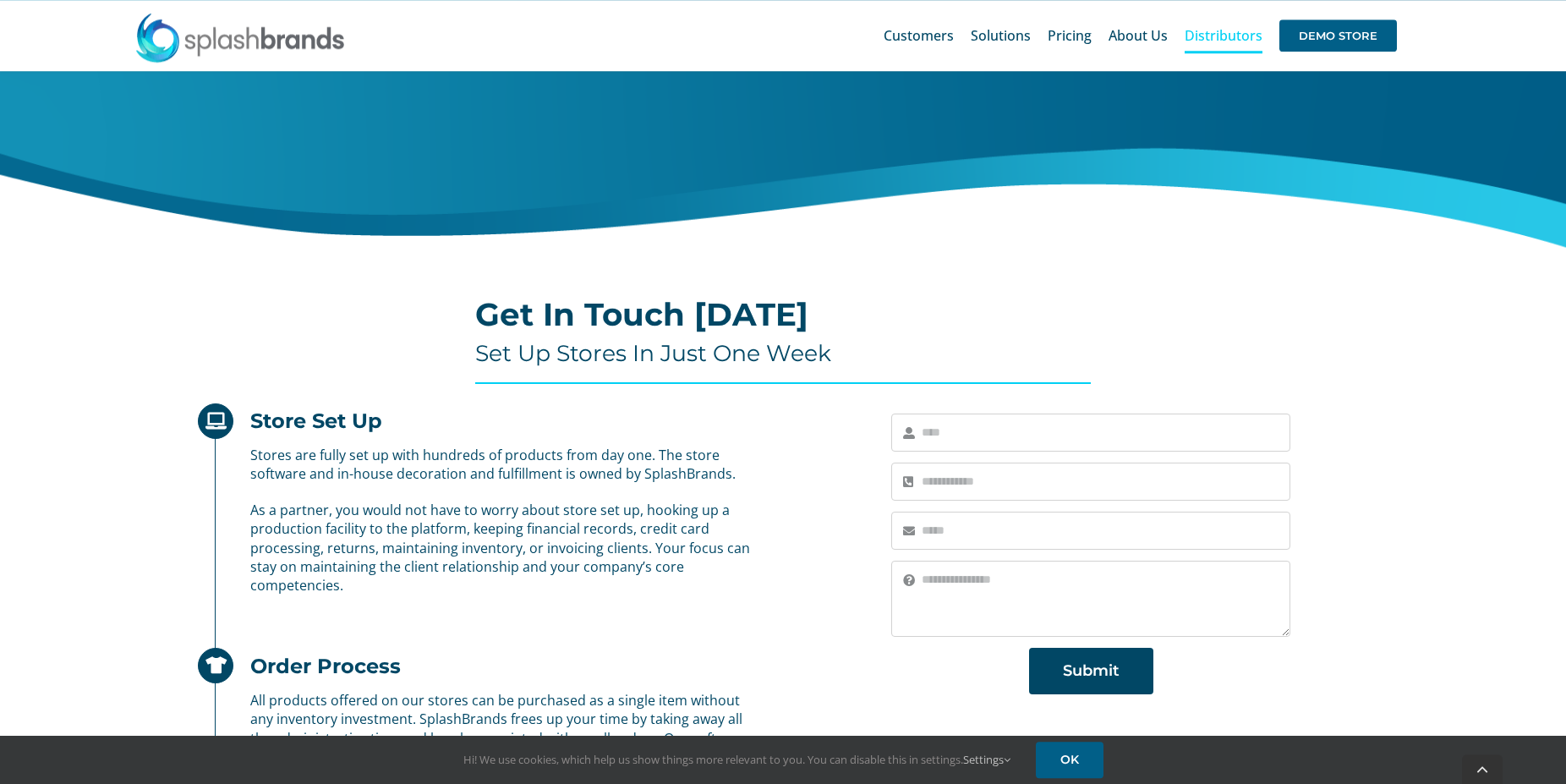
scroll to position [518, 0]
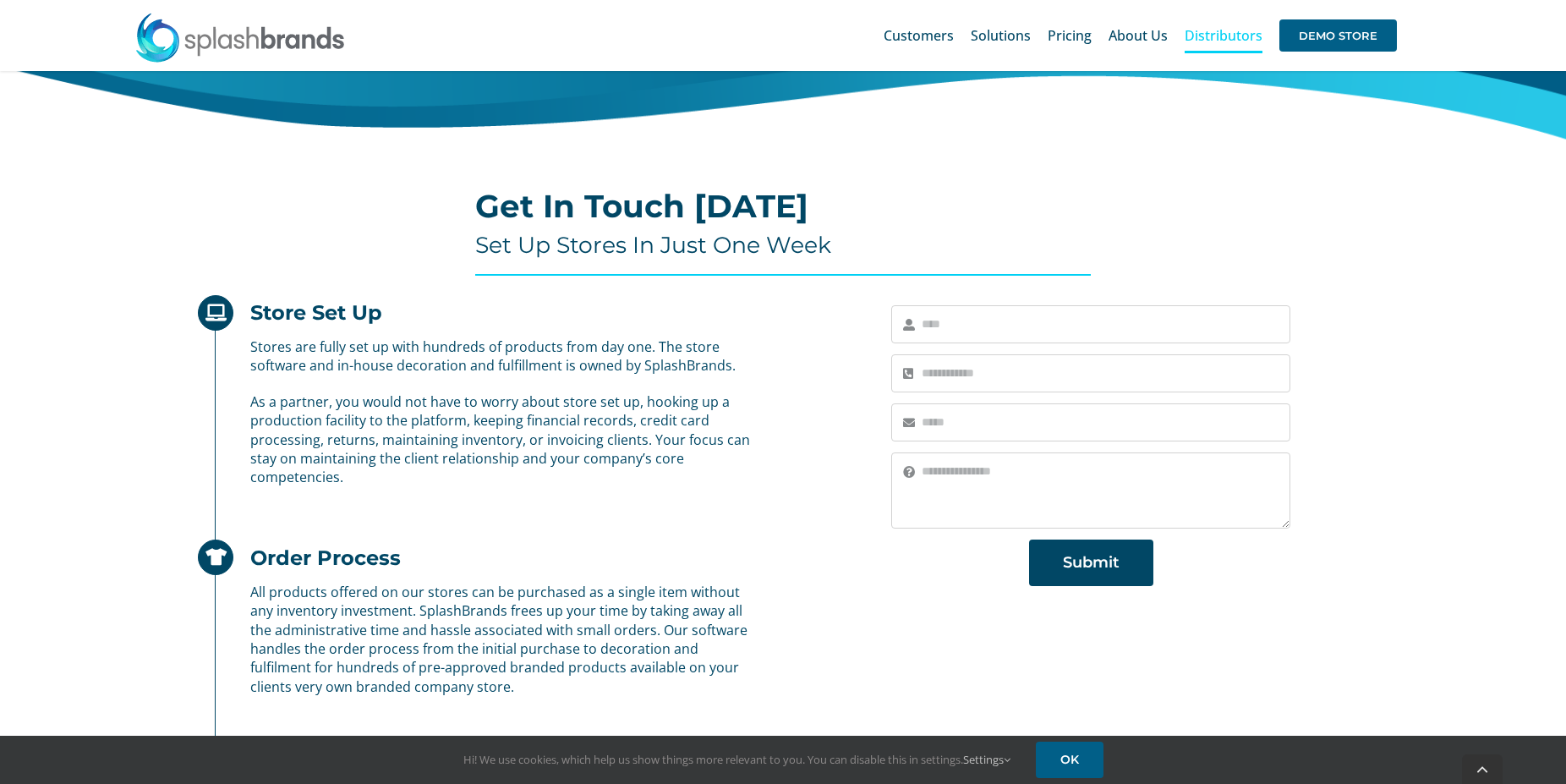
click at [983, 325] on input "text" at bounding box center [1091, 324] width 399 height 38
type input "**********"
click at [991, 418] on input "email" at bounding box center [1091, 422] width 399 height 38
type input "**********"
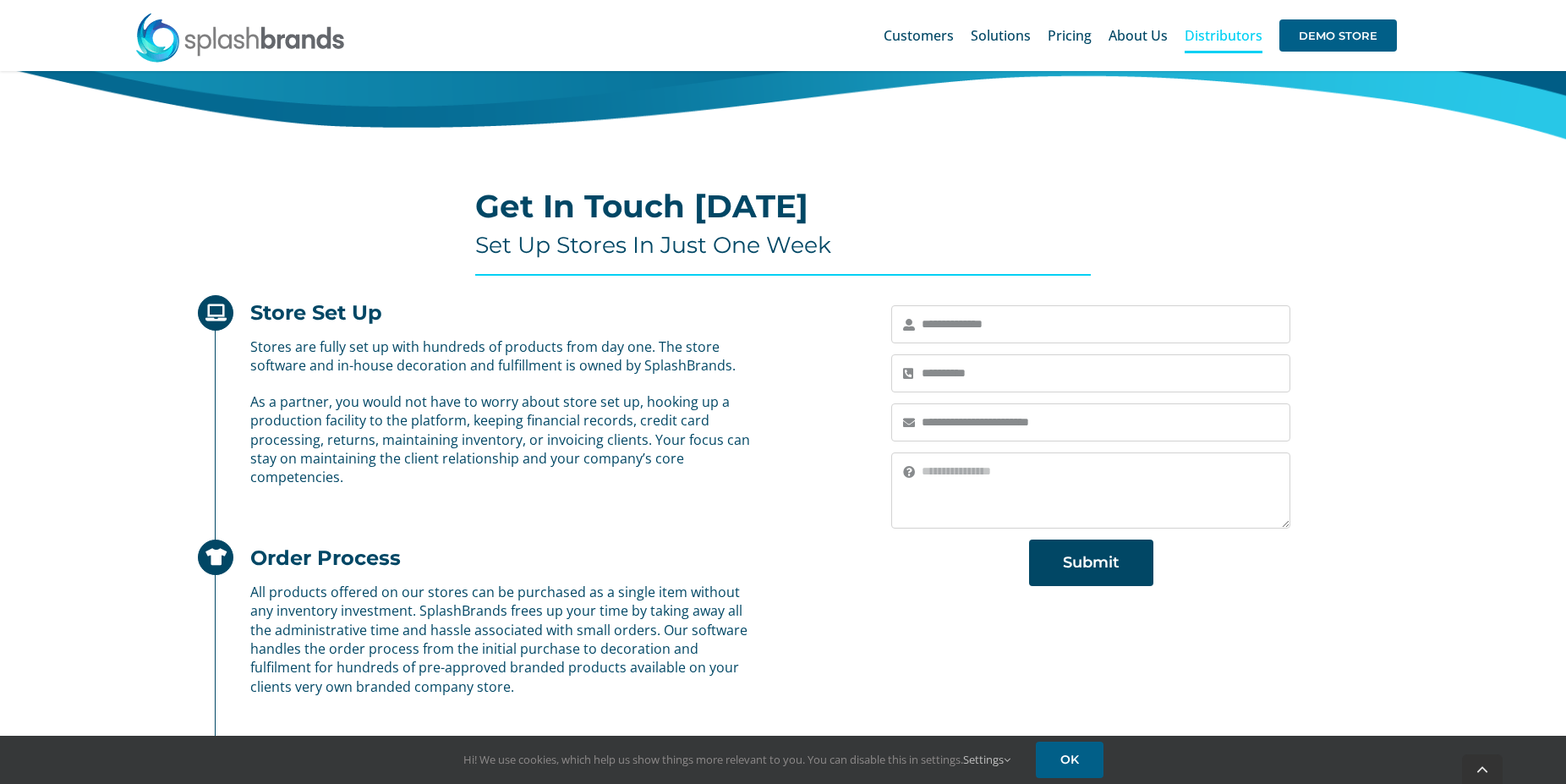
click at [1421, 345] on div "**********" at bounding box center [783, 650] width 1566 height 716
click at [955, 473] on textarea at bounding box center [1091, 490] width 399 height 76
type textarea "**********"
click at [1100, 571] on span "Submit" at bounding box center [1091, 562] width 56 height 18
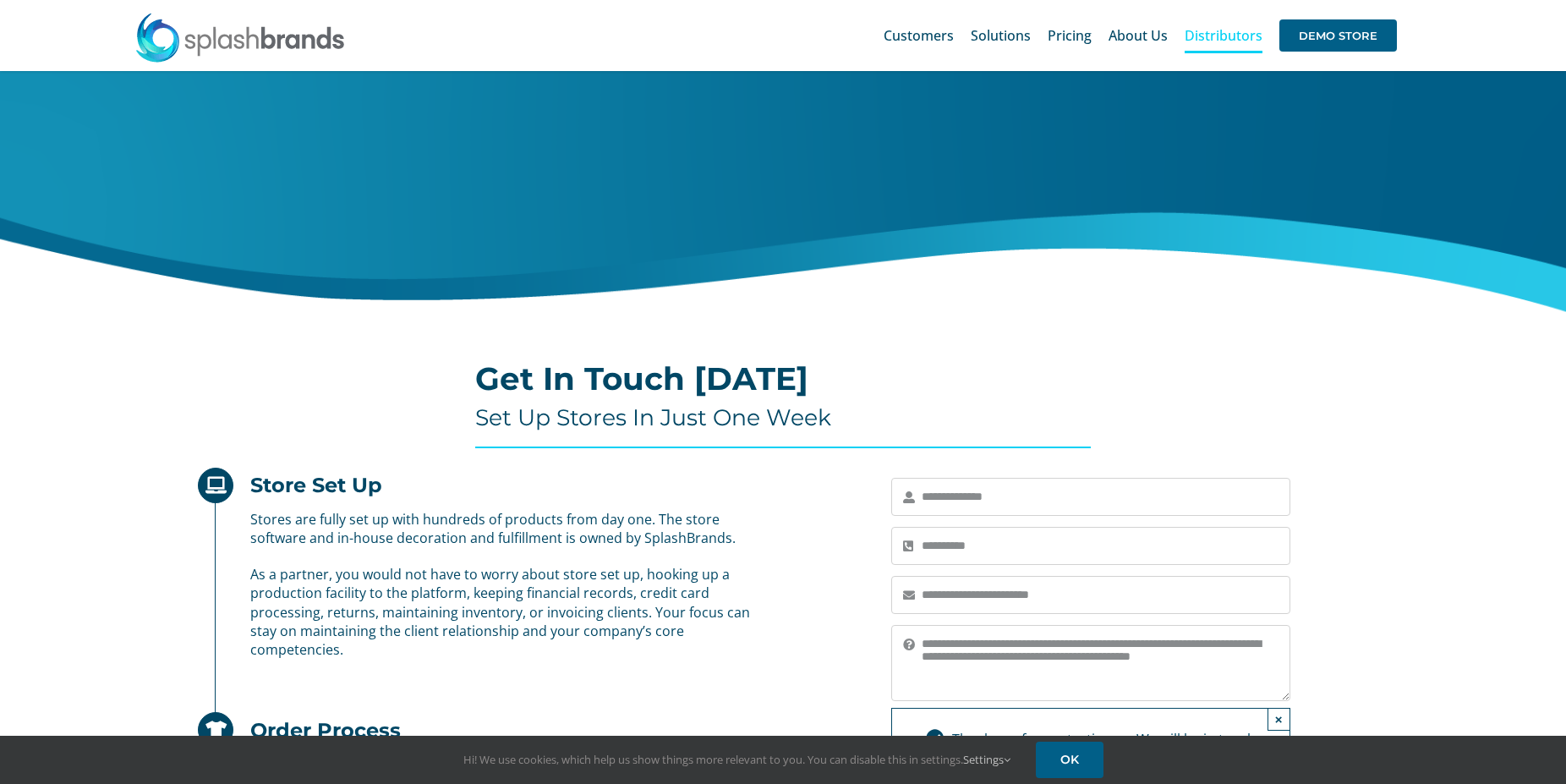
scroll to position [0, 0]
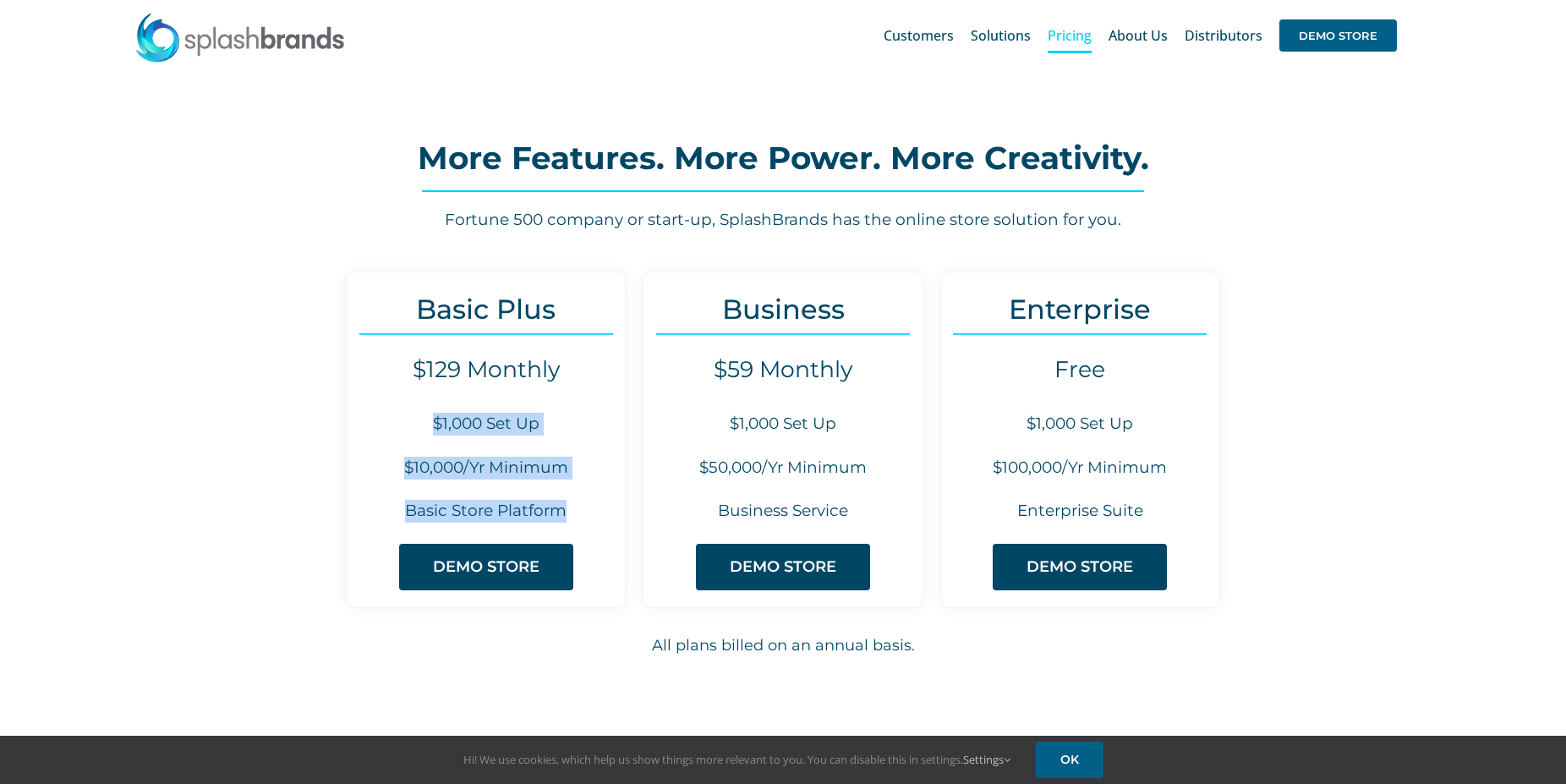
drag, startPoint x: 433, startPoint y: 424, endPoint x: 586, endPoint y: 513, distance: 177.0
click at [586, 513] on div "Basic Plus $129 Monthly $1,000 Set Up $10,000/Yr Minimum Basic Store Platform D…" at bounding box center [486, 439] width 280 height 337
copy div "$1,000 Set Up $10,000/Yr Minimum Basic Store Platform"
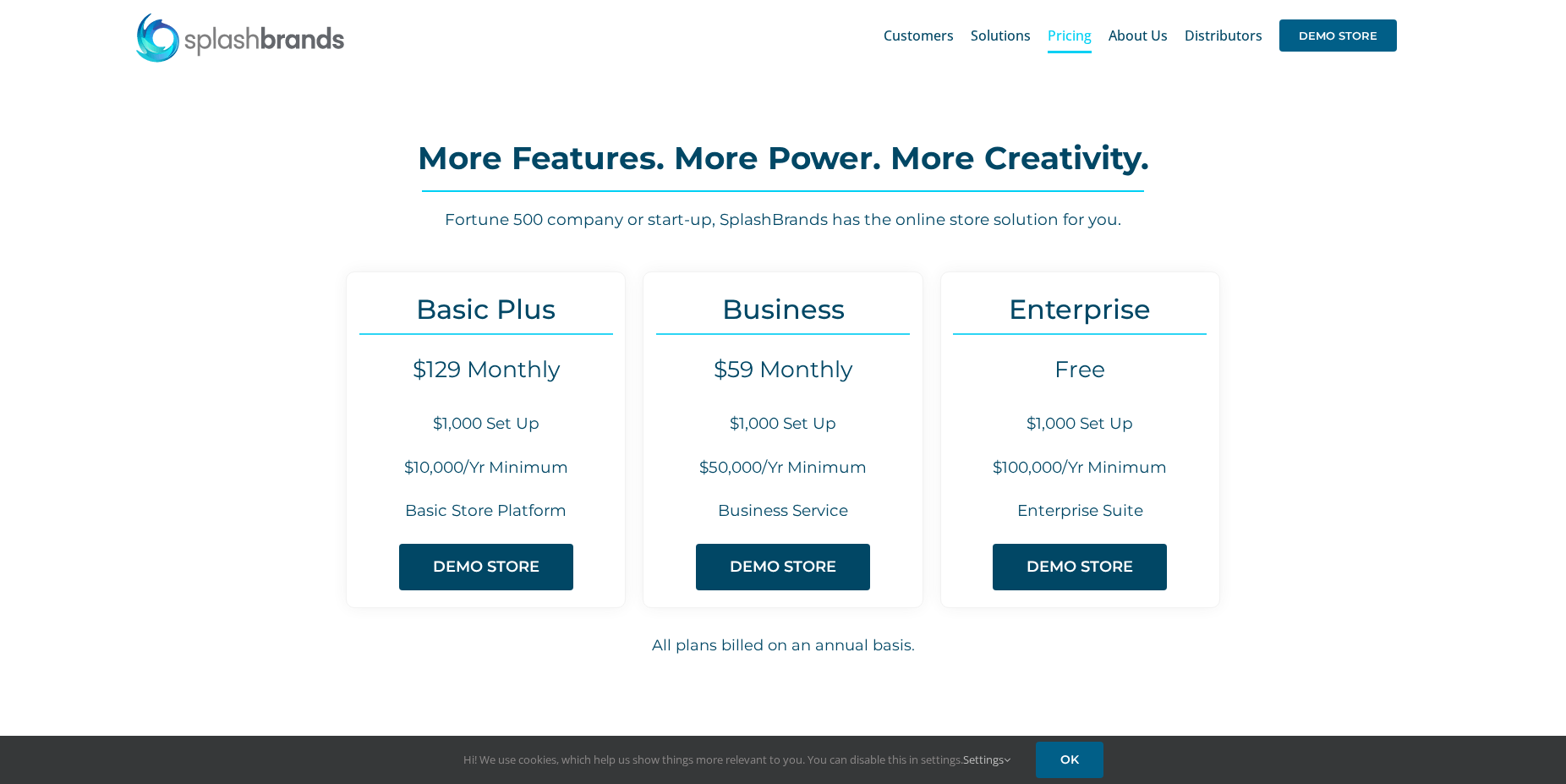
click at [330, 284] on div "Basic Plus $129 Monthly $1,000 Set Up $10,000/Yr Minimum Basic Store Platform D…" at bounding box center [783, 481] width 1189 height 420
